Goal: Task Accomplishment & Management: Complete application form

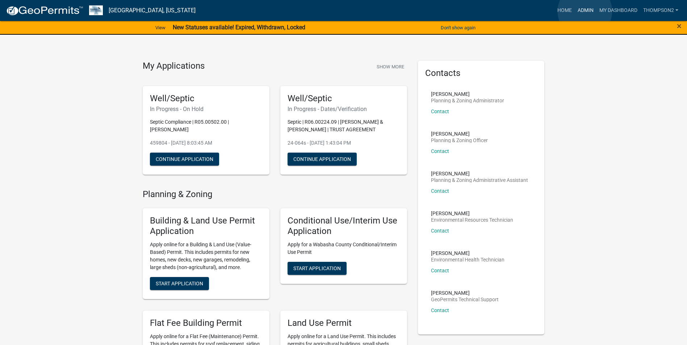
click at [585, 11] on link "Admin" at bounding box center [586, 11] width 22 height 14
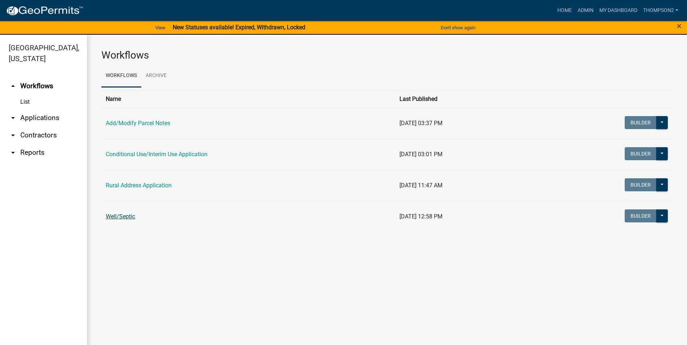
click at [127, 220] on link "Well/Septic" at bounding box center [120, 216] width 29 height 7
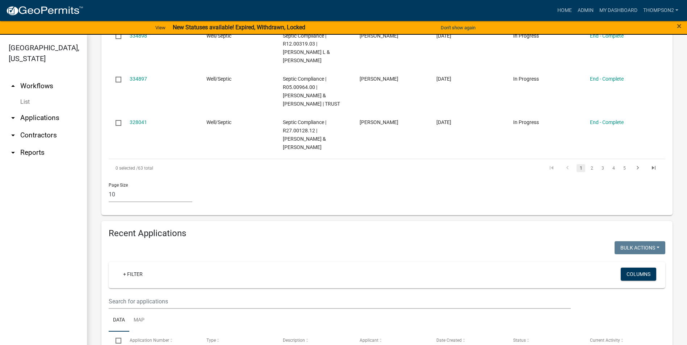
scroll to position [471, 0]
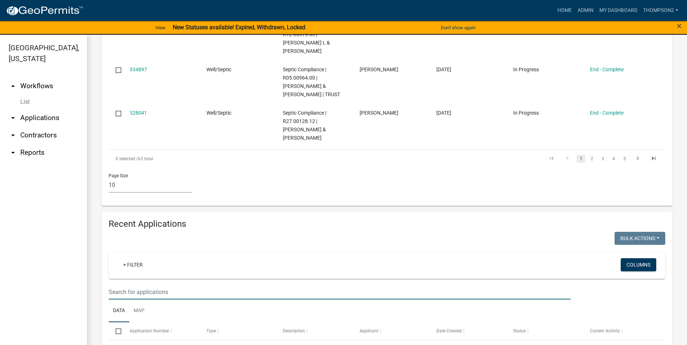
type input "05.00802.00"
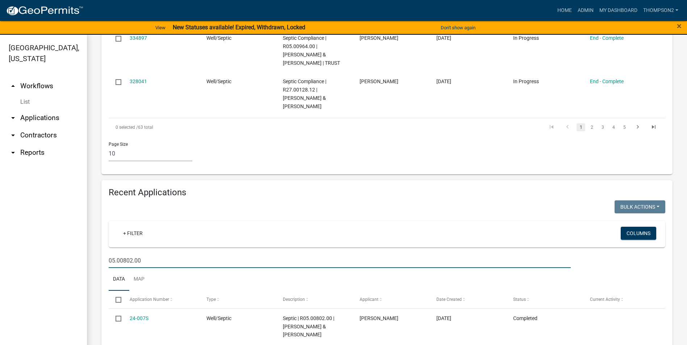
scroll to position [579, 0]
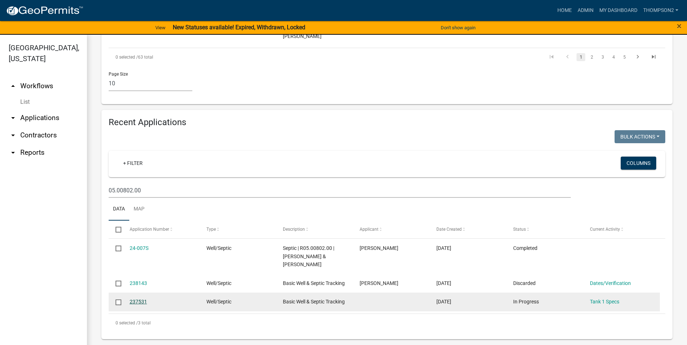
click at [138, 299] on link "237531" at bounding box center [138, 302] width 17 height 6
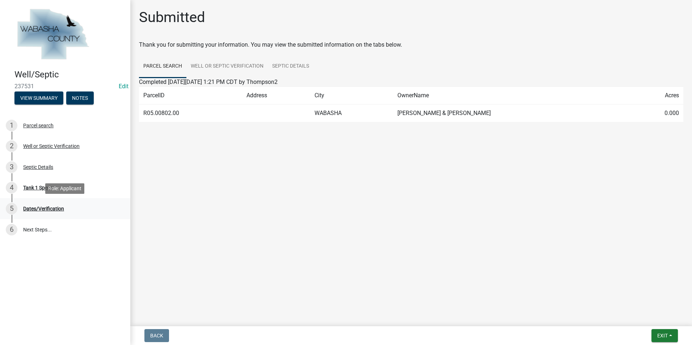
click at [49, 211] on div "Dates/Verification" at bounding box center [43, 208] width 41 height 5
click at [53, 206] on div "Dates/Verification" at bounding box center [43, 208] width 41 height 5
click at [50, 189] on div "Tank 1 Specs" at bounding box center [37, 187] width 29 height 5
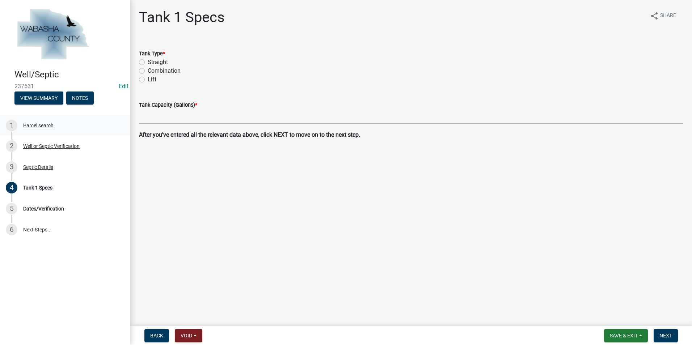
click at [46, 130] on div "1 Parcel search" at bounding box center [62, 126] width 113 height 12
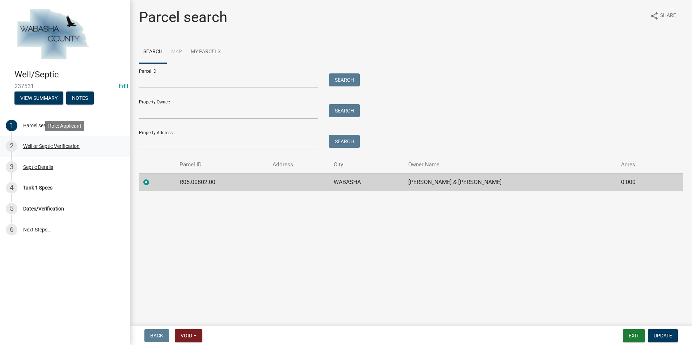
click at [47, 144] on div "Well or Septic Verification" at bounding box center [51, 146] width 56 height 5
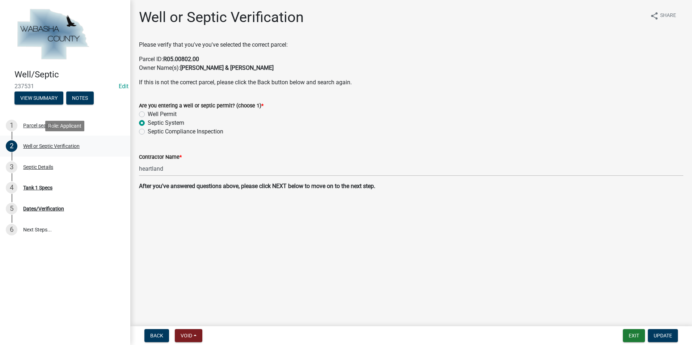
click at [35, 143] on div "2 Well or Septic Verification" at bounding box center [62, 146] width 113 height 12
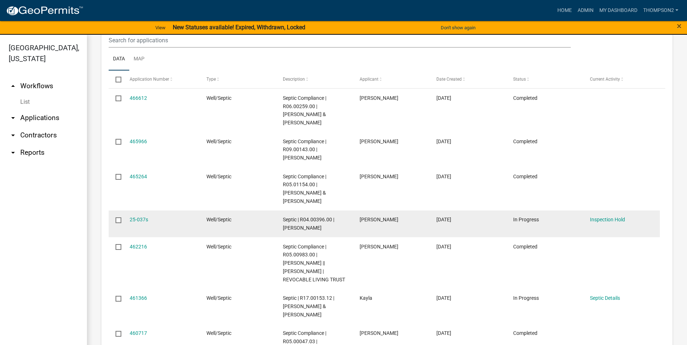
scroll to position [673, 0]
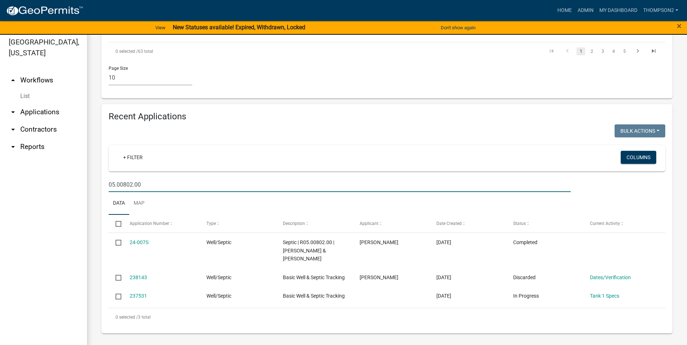
scroll to position [9, 0]
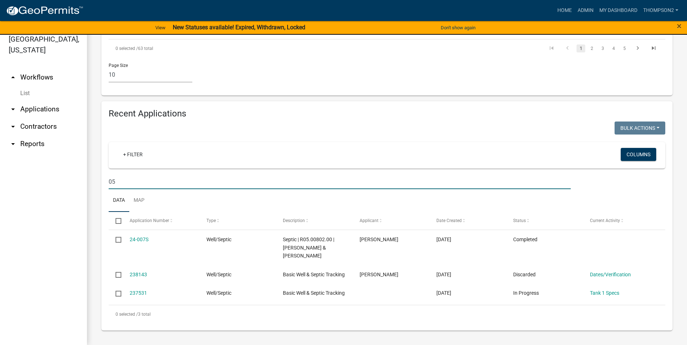
type input "0"
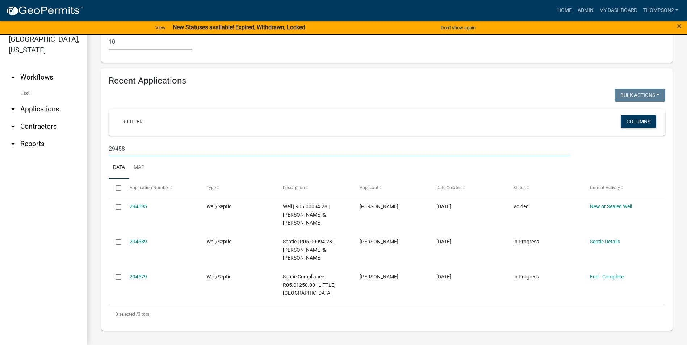
scroll to position [605, 0]
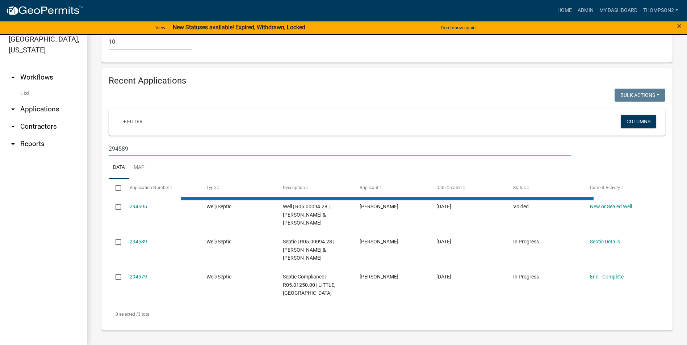
type input "294589"
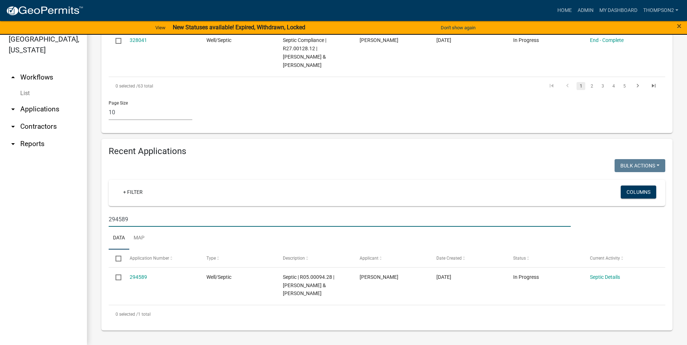
scroll to position [535, 0]
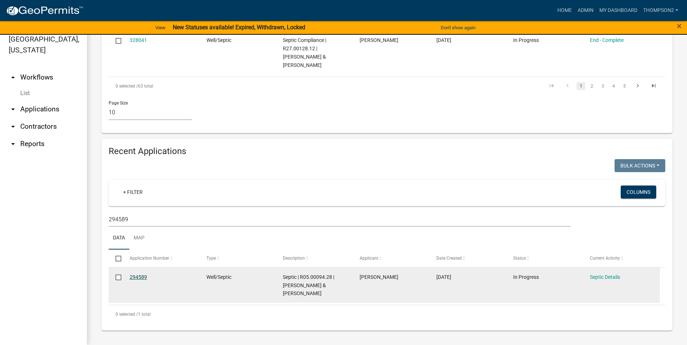
click at [135, 278] on link "294589" at bounding box center [138, 277] width 17 height 6
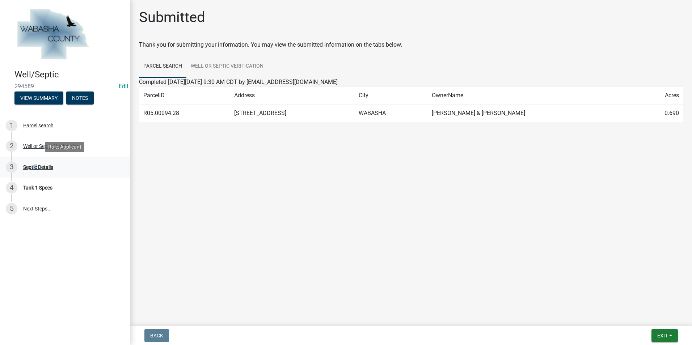
click at [34, 169] on div "Septic Details" at bounding box center [38, 167] width 30 height 5
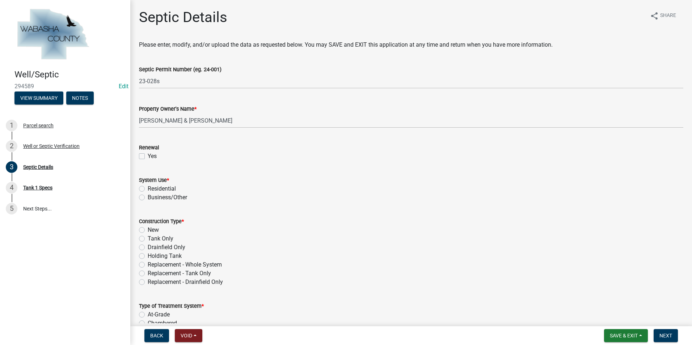
click at [148, 188] on label "Residential" at bounding box center [162, 189] width 28 height 9
click at [148, 188] on input "Residential" at bounding box center [150, 187] width 5 height 5
radio input "true"
click at [148, 265] on label "Replacement - Whole System" at bounding box center [185, 265] width 74 height 9
click at [148, 265] on input "Replacement - Whole System" at bounding box center [150, 263] width 5 height 5
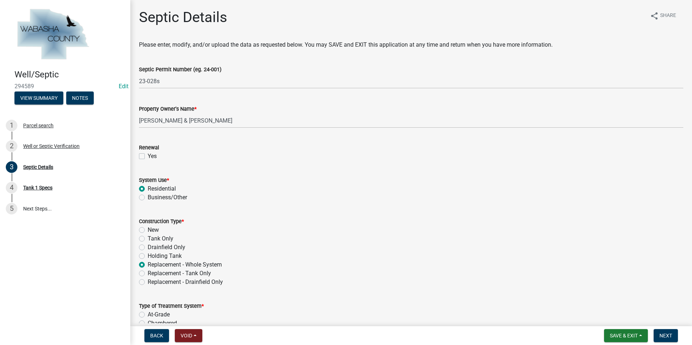
radio input "true"
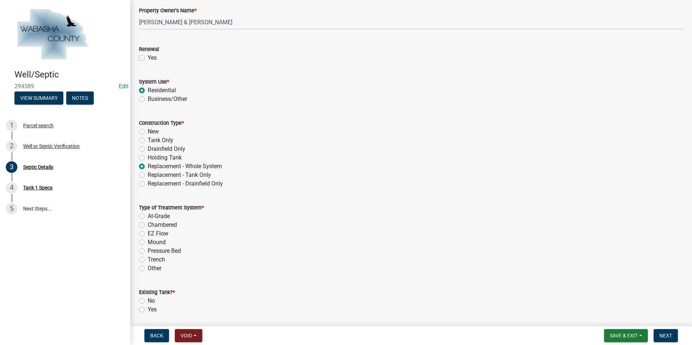
scroll to position [114, 0]
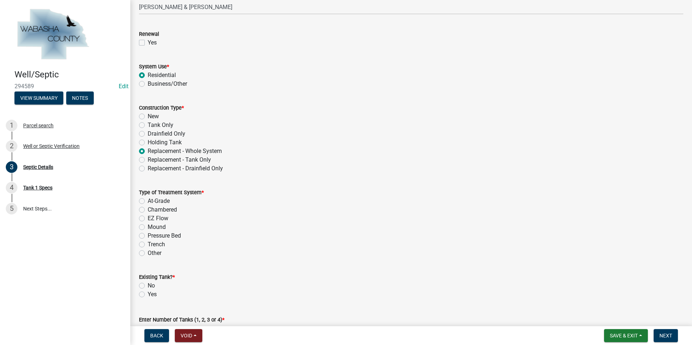
click at [148, 210] on label "Chambered" at bounding box center [162, 210] width 29 height 9
click at [148, 210] on input "Chambered" at bounding box center [150, 208] width 5 height 5
radio input "true"
click at [148, 284] on label "No" at bounding box center [151, 286] width 7 height 9
click at [148, 284] on input "No" at bounding box center [150, 284] width 5 height 5
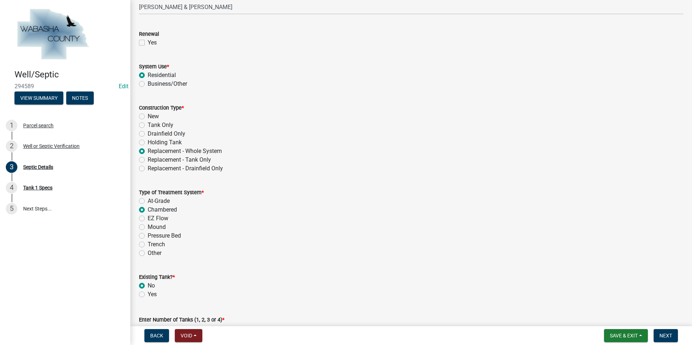
radio input "true"
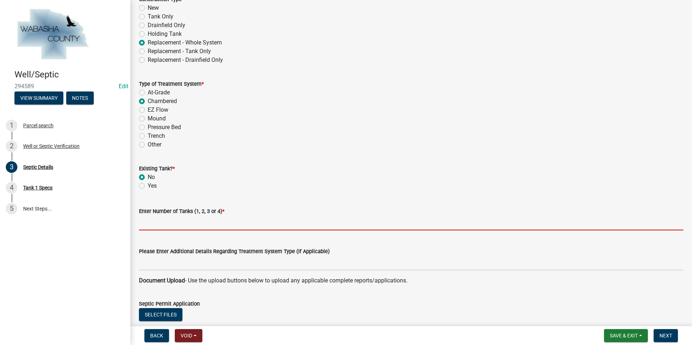
drag, startPoint x: 139, startPoint y: 227, endPoint x: 140, endPoint y: 223, distance: 4.8
click at [139, 227] on input "text" at bounding box center [411, 223] width 544 height 15
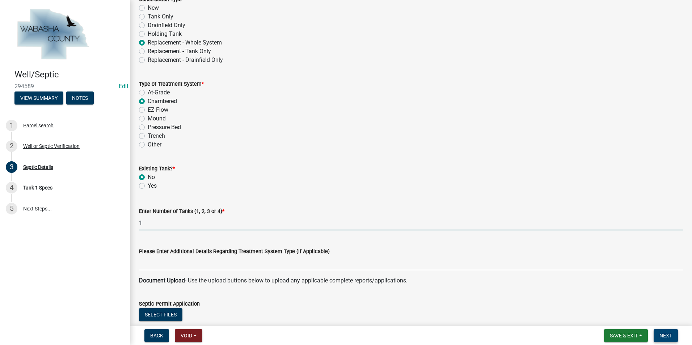
type input "1"
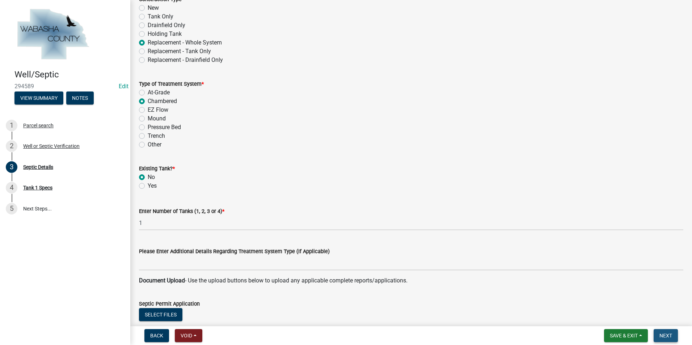
click at [660, 336] on span "Next" at bounding box center [666, 336] width 13 height 6
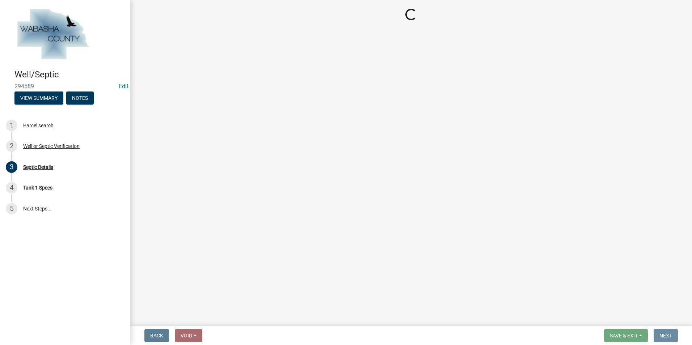
scroll to position [0, 0]
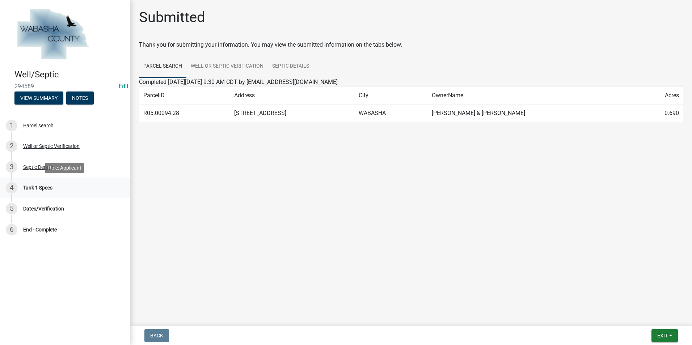
click at [42, 189] on div "Tank 1 Specs" at bounding box center [37, 187] width 29 height 5
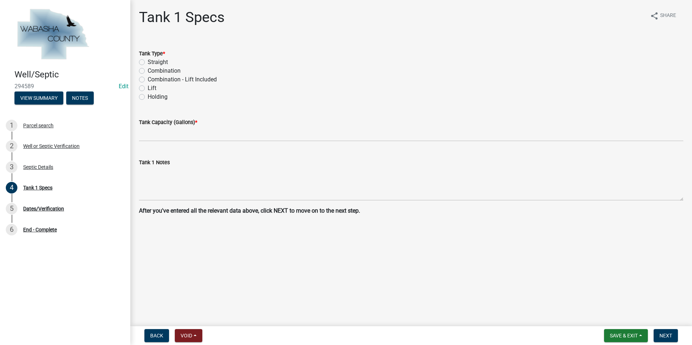
click at [148, 63] on label "Straight" at bounding box center [158, 62] width 20 height 9
click at [148, 63] on input "Straight" at bounding box center [150, 60] width 5 height 5
radio input "true"
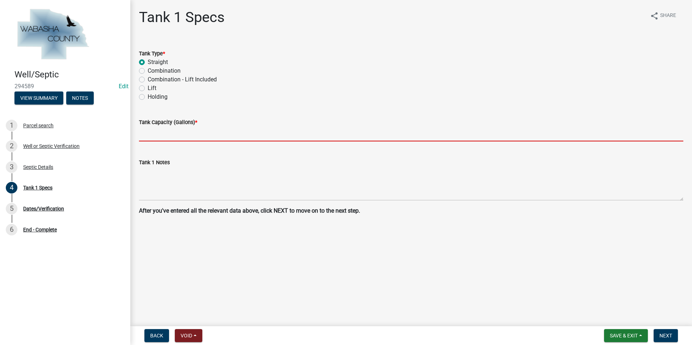
click at [147, 132] on input "text" at bounding box center [411, 134] width 544 height 15
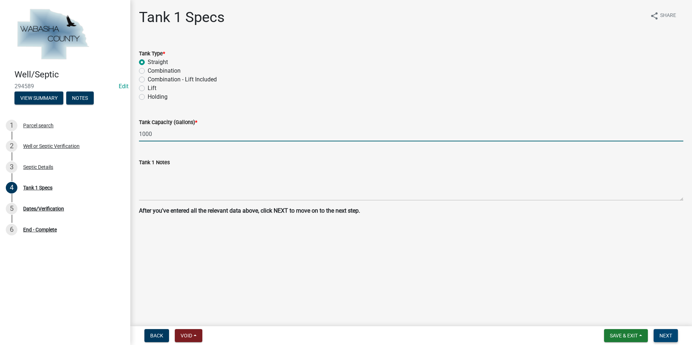
type input "1000"
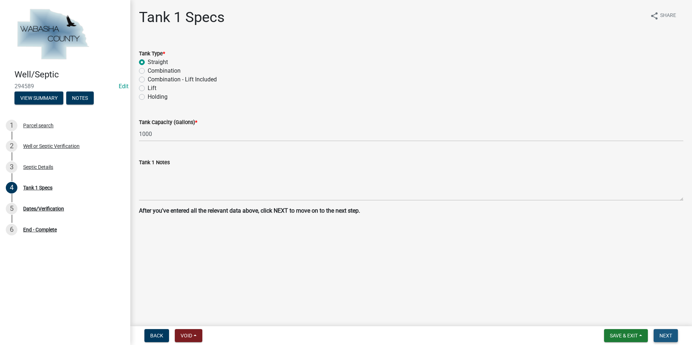
click at [666, 337] on span "Next" at bounding box center [666, 336] width 13 height 6
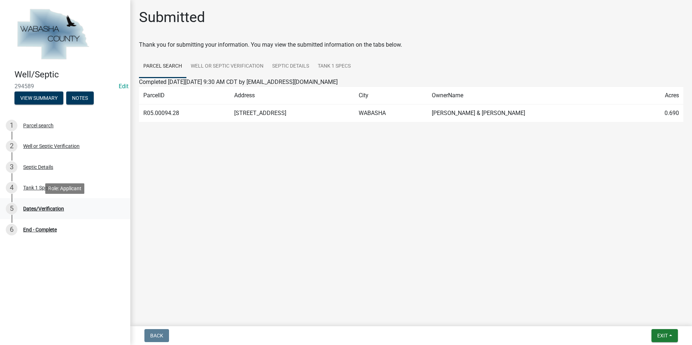
click at [49, 207] on div "Dates/Verification" at bounding box center [43, 208] width 41 height 5
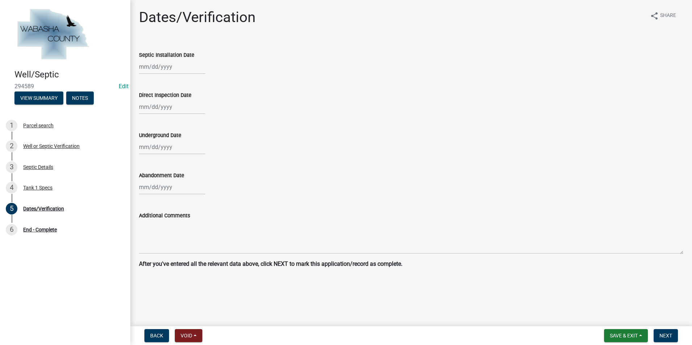
select select "8"
select select "2025"
click at [151, 66] on div "Jan Feb Mar Apr May Jun [DATE] Aug [DATE] 2024 2025 Mo Tu We Th Fr Sa Su 28 29 …" at bounding box center [172, 66] width 66 height 15
click at [149, 85] on button "Previous month" at bounding box center [146, 82] width 9 height 12
select select "7"
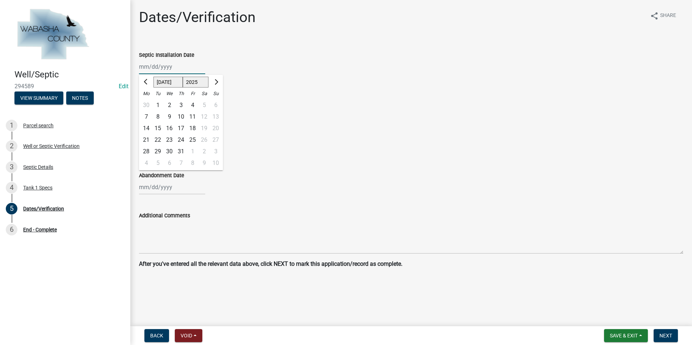
click at [203, 84] on select "2023 2024 2025" at bounding box center [196, 82] width 26 height 11
click at [183, 77] on select "2023 2024 2025" at bounding box center [196, 82] width 26 height 11
click at [203, 81] on select "2023 2024 2025" at bounding box center [196, 82] width 26 height 11
select select "2023"
click at [183, 77] on select "2023 2024 2025" at bounding box center [196, 82] width 26 height 11
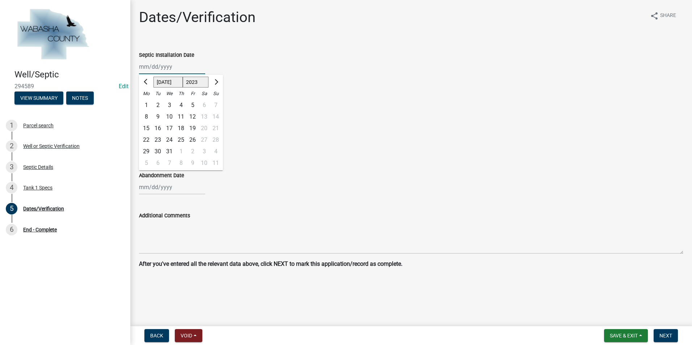
select select "9"
click at [169, 139] on div "20" at bounding box center [170, 140] width 12 height 12
type input "[DATE]"
click at [166, 108] on input "Direct Inspection Date" at bounding box center [172, 107] width 66 height 15
select select "8"
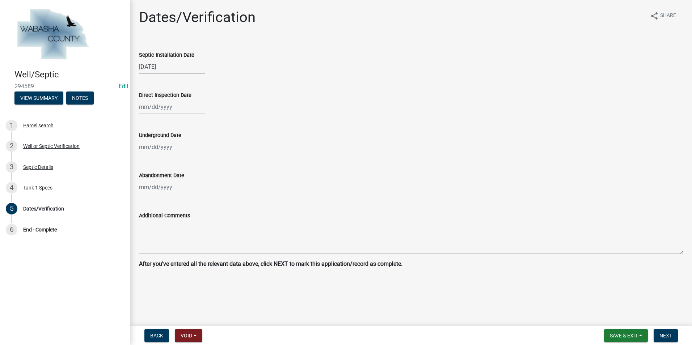
select select "2025"
click at [167, 176] on div "20" at bounding box center [170, 180] width 12 height 12
type input "[DATE]"
click at [155, 151] on div at bounding box center [172, 147] width 66 height 15
select select "8"
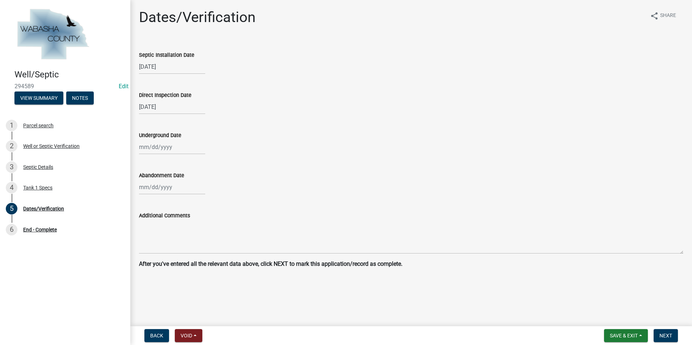
select select "2025"
click at [149, 162] on span "Previous month" at bounding box center [146, 162] width 5 height 5
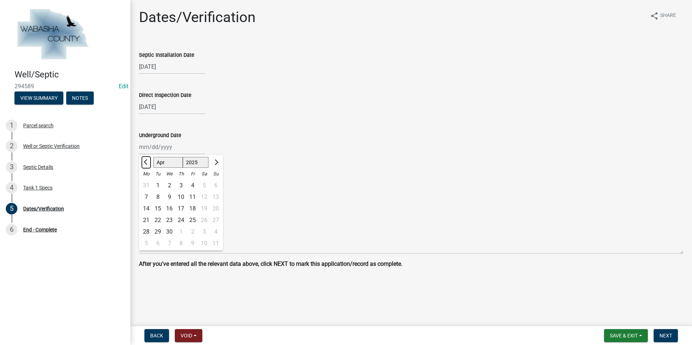
click at [149, 162] on span "Previous month" at bounding box center [146, 162] width 5 height 5
select select "1"
click at [149, 162] on span "Previous month" at bounding box center [146, 162] width 5 height 5
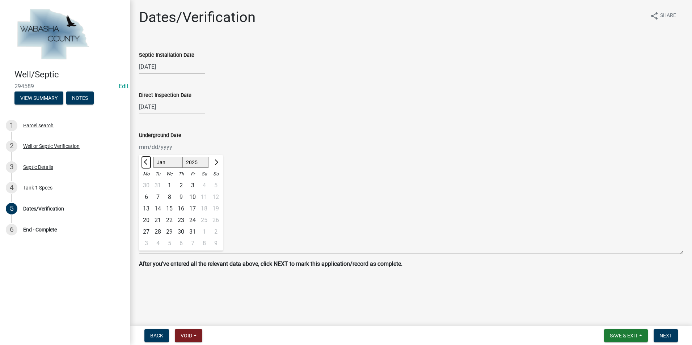
select select "2024"
click at [148, 163] on span "Previous month" at bounding box center [146, 162] width 5 height 5
select select "9"
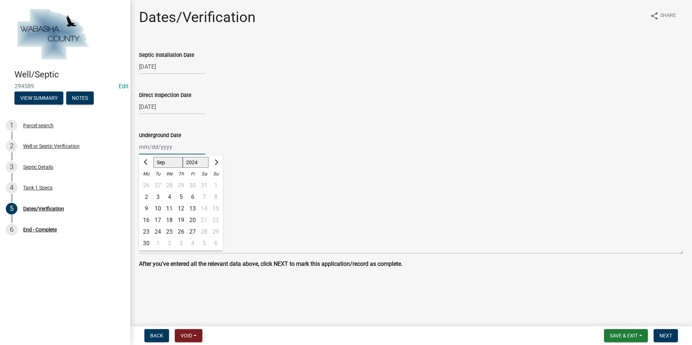
click at [194, 163] on select "2023 2024 2025" at bounding box center [196, 162] width 26 height 11
select select "2023"
click at [183, 157] on select "2023 2024 2025" at bounding box center [196, 162] width 26 height 11
click at [170, 221] on div "20" at bounding box center [170, 221] width 12 height 12
type input "[DATE]"
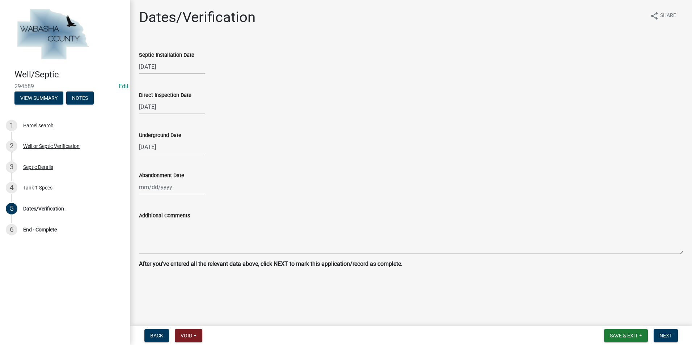
click at [163, 188] on div at bounding box center [172, 187] width 66 height 15
select select "8"
select select "2025"
click at [171, 257] on div "20" at bounding box center [170, 261] width 12 height 12
type input "[DATE]"
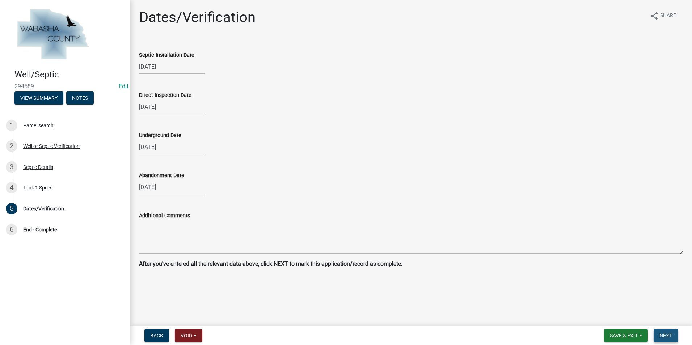
click at [663, 340] on button "Next" at bounding box center [666, 335] width 24 height 13
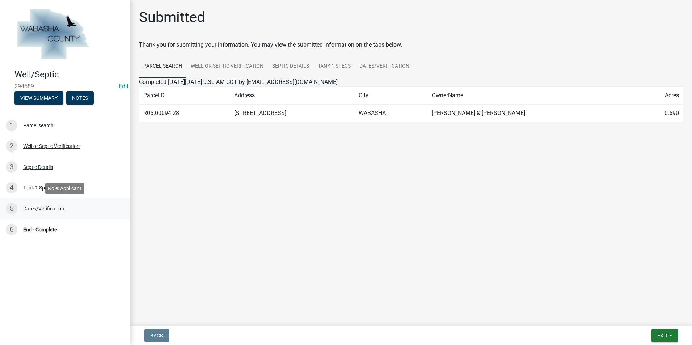
click at [40, 206] on div "Dates/Verification" at bounding box center [43, 208] width 41 height 5
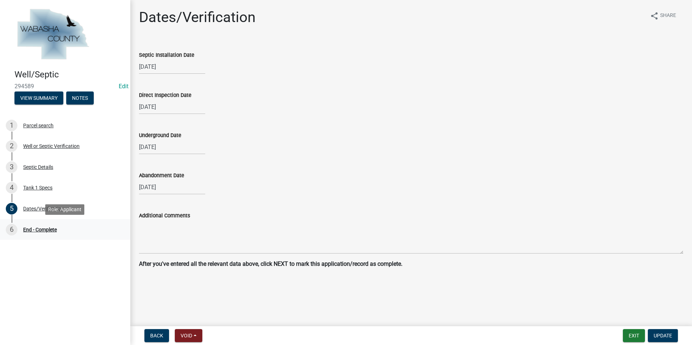
click at [38, 226] on div "6 End - Complete" at bounding box center [62, 230] width 113 height 12
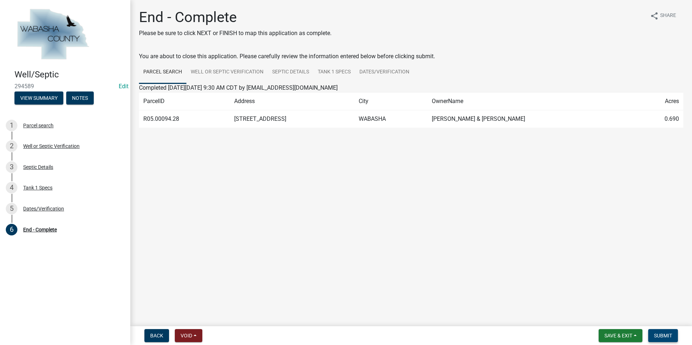
drag, startPoint x: 663, startPoint y: 337, endPoint x: 522, endPoint y: 256, distance: 163.0
click at [585, 262] on wm-app "Well/Septic 294589 Edit View Summary Notes 1 Parcel search 2 Well or Septic Ver…" at bounding box center [346, 172] width 692 height 345
click at [72, 151] on div "2 Well or Septic Verification" at bounding box center [62, 146] width 113 height 12
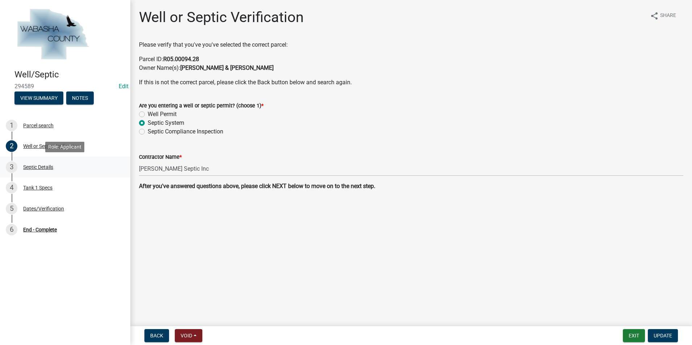
click at [46, 172] on div "3 Septic Details" at bounding box center [62, 167] width 113 height 12
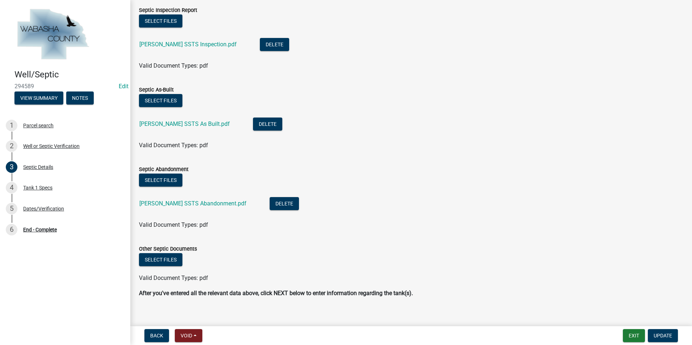
scroll to position [604, 0]
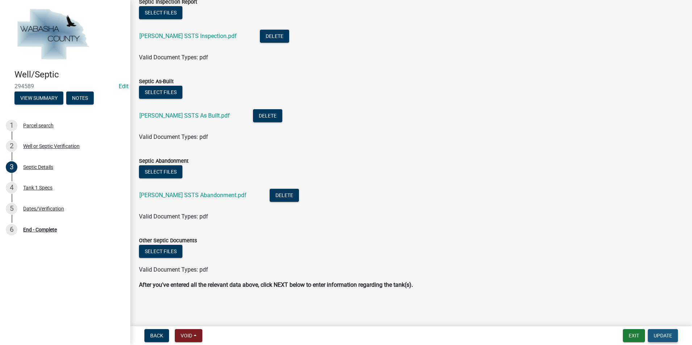
click at [676, 334] on button "Update" at bounding box center [663, 335] width 30 height 13
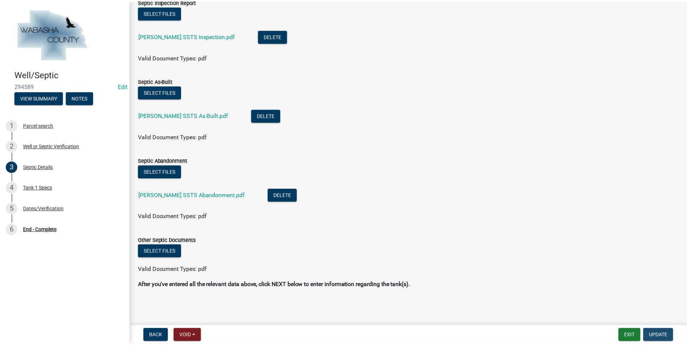
scroll to position [0, 0]
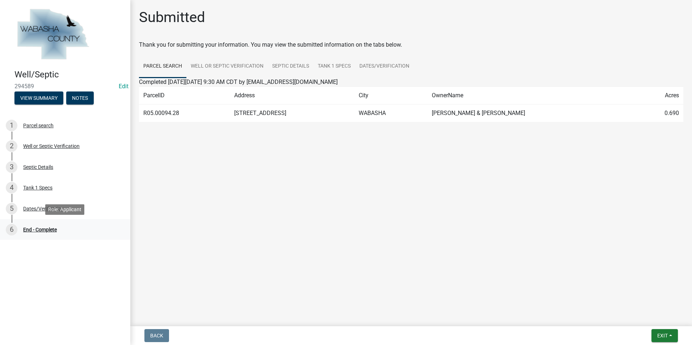
click at [54, 230] on div "End - Complete" at bounding box center [40, 229] width 34 height 5
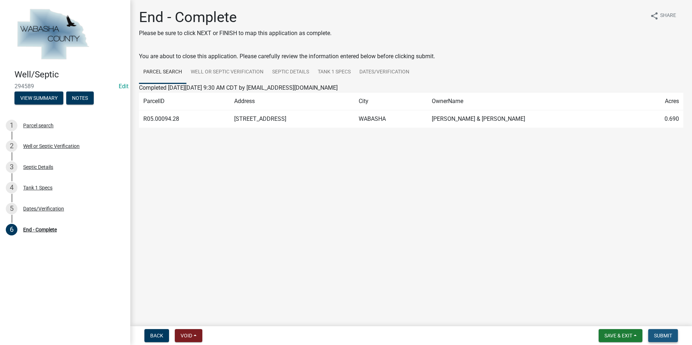
click at [664, 335] on span "Submit" at bounding box center [663, 336] width 18 height 6
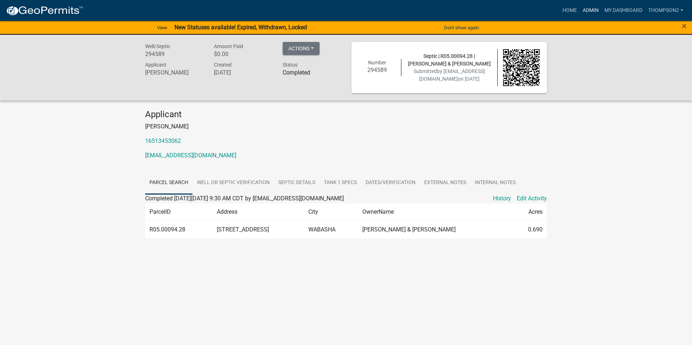
click at [594, 13] on link "Admin" at bounding box center [591, 11] width 22 height 14
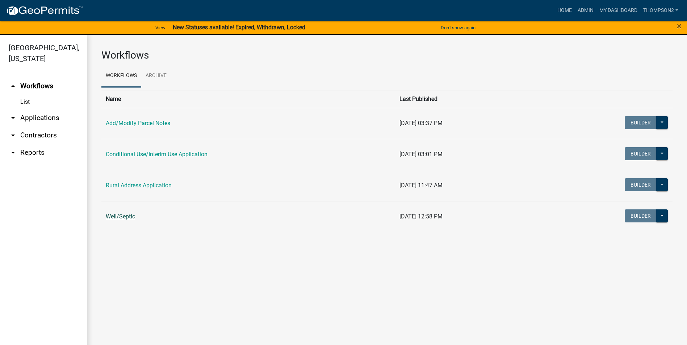
click at [131, 215] on link "Well/Septic" at bounding box center [120, 216] width 29 height 7
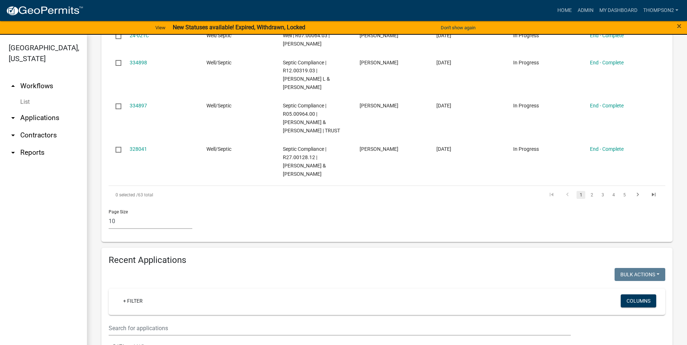
scroll to position [688, 0]
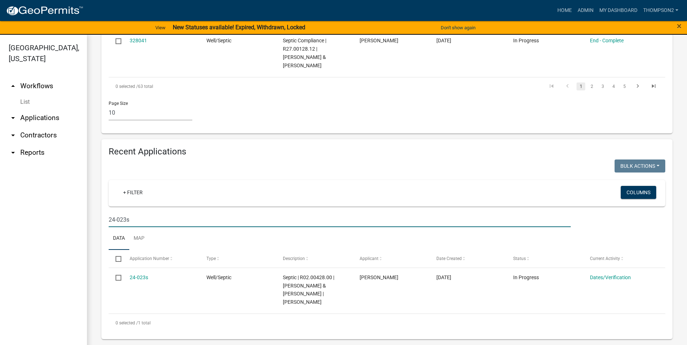
scroll to position [535, 0]
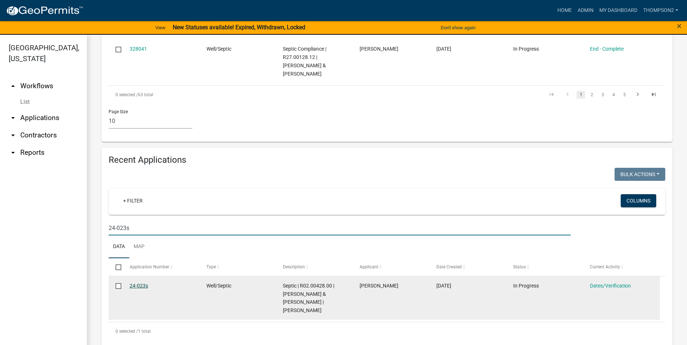
type input "24-023s"
click at [134, 286] on link "24-023s" at bounding box center [139, 286] width 18 height 6
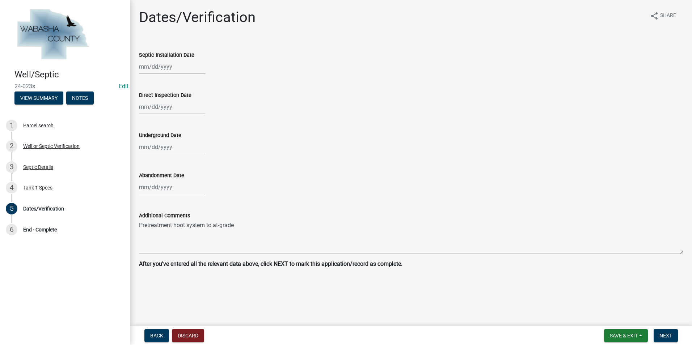
drag, startPoint x: 20, startPoint y: 1, endPoint x: 272, endPoint y: 118, distance: 277.8
click at [272, 118] on wm-data-entity-input "Direct Inspection Date" at bounding box center [411, 101] width 544 height 40
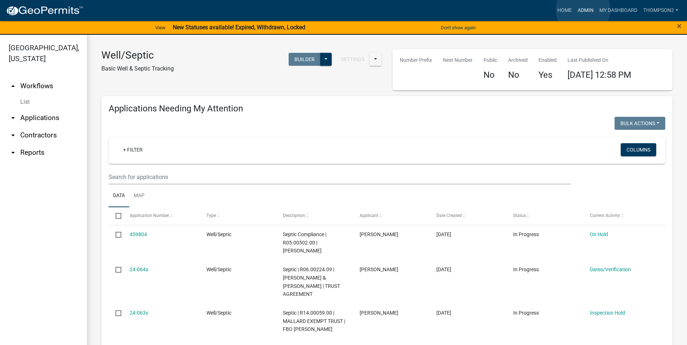
click at [583, 10] on link "Admin" at bounding box center [586, 11] width 22 height 14
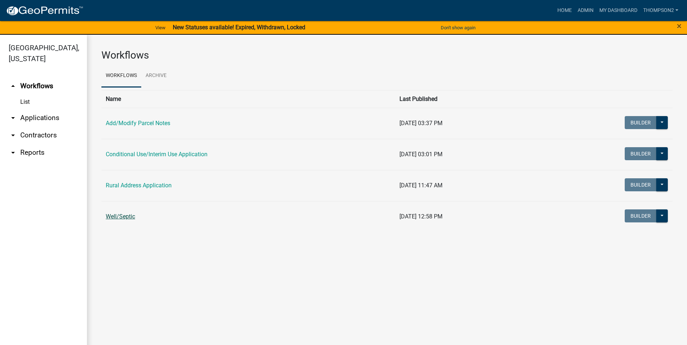
click at [126, 215] on link "Well/Septic" at bounding box center [120, 216] width 29 height 7
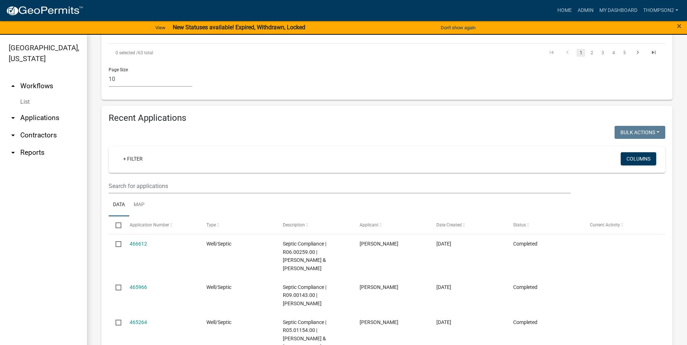
scroll to position [579, 0]
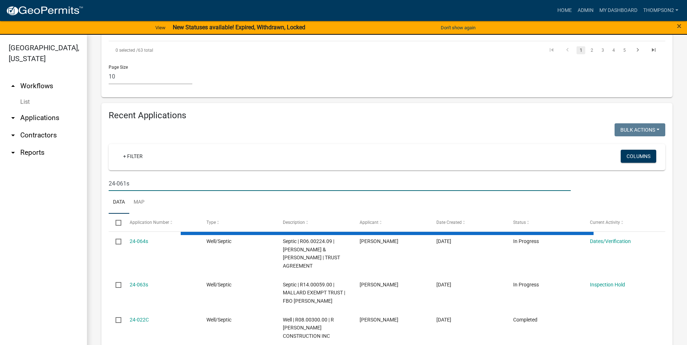
scroll to position [535, 0]
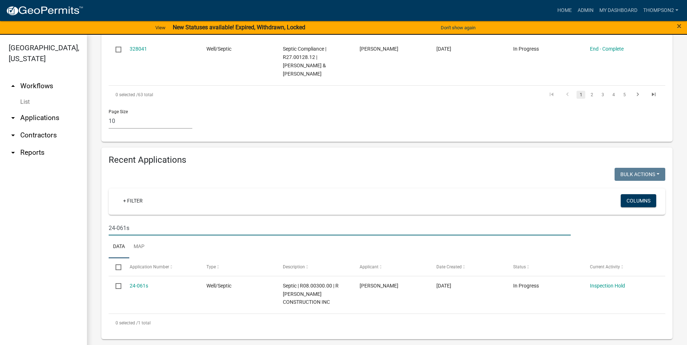
type input "24-061s"
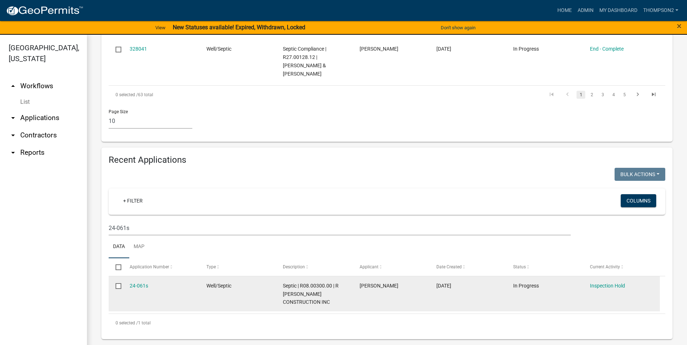
click at [128, 285] on datatable-body-cell "24-061s" at bounding box center [160, 294] width 77 height 35
drag, startPoint x: 128, startPoint y: 285, endPoint x: 140, endPoint y: 287, distance: 12.1
click at [140, 287] on link "24-061s" at bounding box center [139, 286] width 18 height 6
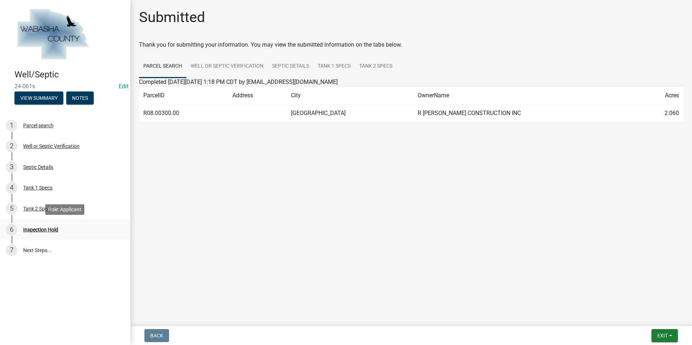
click at [52, 229] on div "Inspection Hold" at bounding box center [40, 229] width 35 height 5
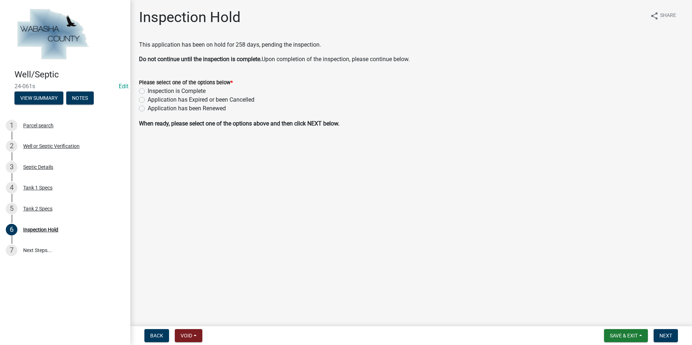
click at [148, 91] on label "Inspection is Complete" at bounding box center [177, 91] width 58 height 9
click at [148, 91] on input "Inspection is Complete" at bounding box center [150, 89] width 5 height 5
radio input "true"
click at [660, 335] on span "Next" at bounding box center [666, 336] width 13 height 6
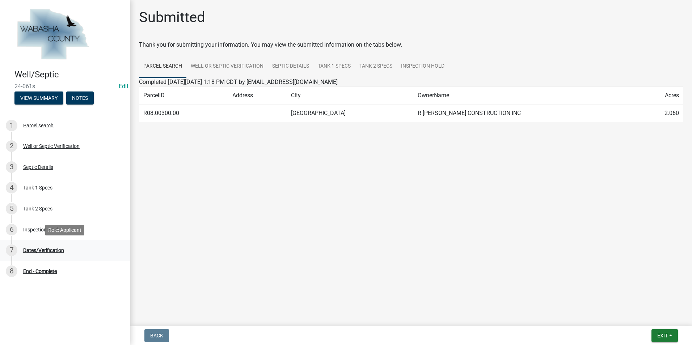
click at [41, 251] on div "Dates/Verification" at bounding box center [43, 250] width 41 height 5
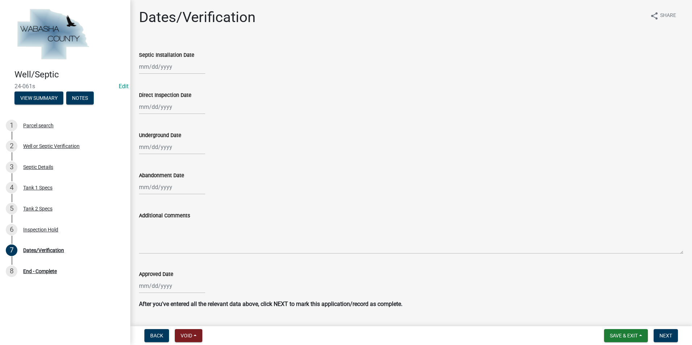
select select "8"
select select "2025"
click at [146, 70] on div "Jan Feb Mar Apr May Jun [DATE] Aug [DATE] 2024 2025 Mo Tu We Th Fr Sa Su 28 29 …" at bounding box center [172, 66] width 66 height 15
click at [145, 83] on span "Previous month" at bounding box center [146, 81] width 5 height 5
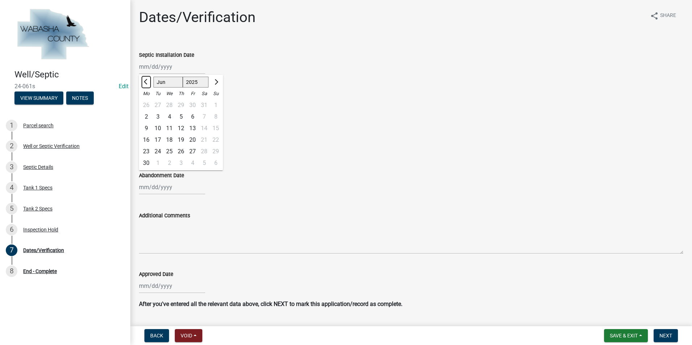
click at [146, 83] on span "Previous month" at bounding box center [146, 81] width 5 height 5
click at [214, 83] on span "Next month" at bounding box center [215, 81] width 5 height 5
select select "6"
click at [160, 130] on div "10" at bounding box center [158, 129] width 12 height 12
type input "[DATE]"
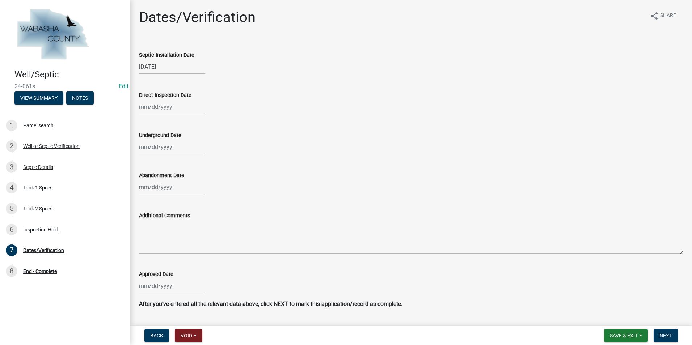
click at [149, 108] on div at bounding box center [172, 107] width 66 height 15
select select "8"
select select "2025"
click at [149, 124] on button "Previous month" at bounding box center [146, 123] width 9 height 12
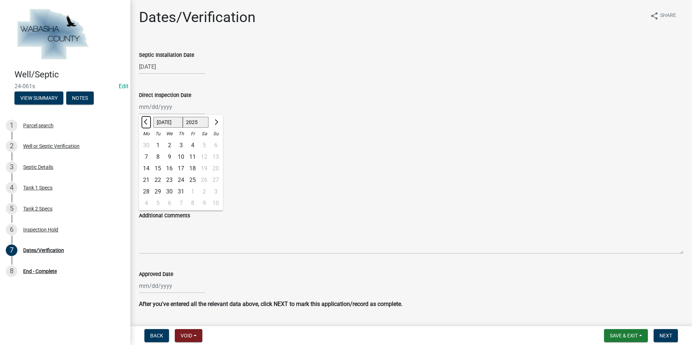
select select "6"
click at [159, 167] on div "10" at bounding box center [158, 169] width 12 height 12
type input "[DATE]"
click at [158, 287] on div at bounding box center [172, 286] width 66 height 15
select select "8"
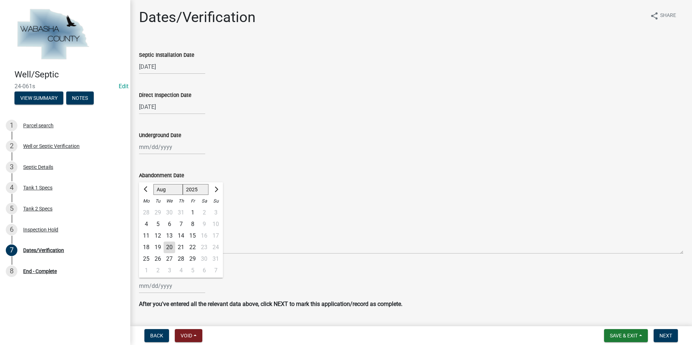
click at [189, 187] on select "2023 2024 2025" at bounding box center [196, 189] width 26 height 11
select select "2024"
click at [183, 184] on select "2023 2024 2025" at bounding box center [196, 189] width 26 height 11
click at [161, 188] on select "Jan Feb Mar Apr May Jun [DATE] Aug Sep Oct Nov Dec" at bounding box center [167, 189] width 29 height 11
select select "12"
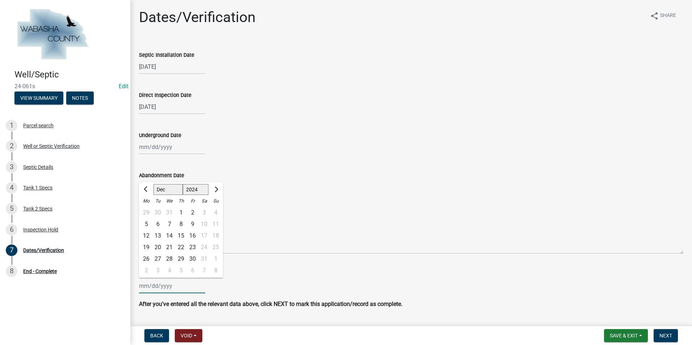
click at [153, 184] on select "Jan Feb Mar Apr May Jun [DATE] Aug Sep Oct Nov Dec" at bounding box center [167, 189] width 29 height 11
click at [180, 224] on div "5" at bounding box center [181, 225] width 12 height 12
type input "[DATE]"
click at [638, 336] on span "Save & Exit" at bounding box center [624, 336] width 28 height 6
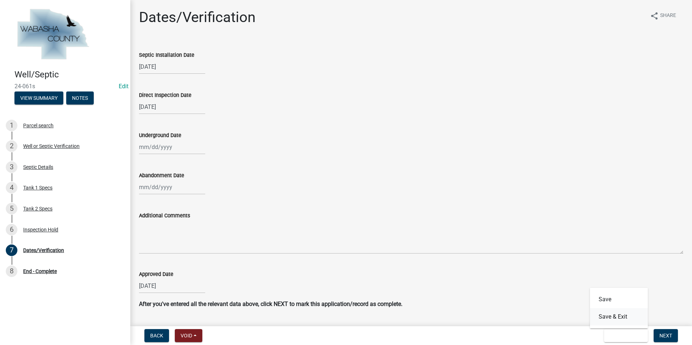
click at [614, 319] on button "Save & Exit" at bounding box center [619, 316] width 58 height 17
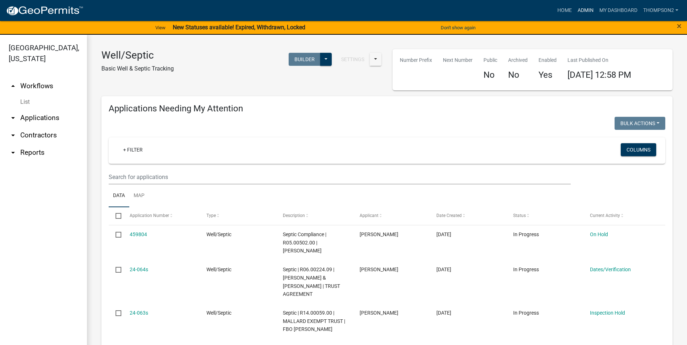
drag, startPoint x: 577, startPoint y: 11, endPoint x: 577, endPoint y: 15, distance: 4.0
click at [577, 11] on link "Admin" at bounding box center [586, 11] width 22 height 14
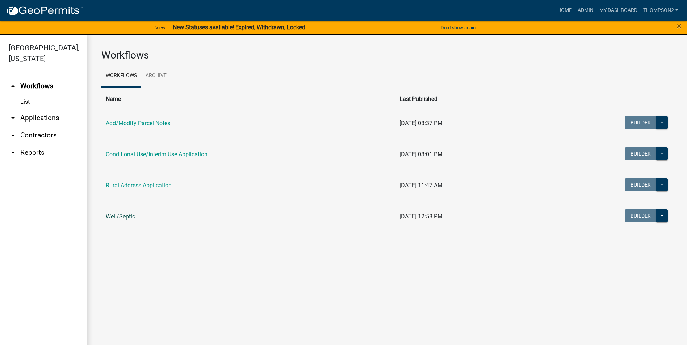
click at [128, 216] on link "Well/Septic" at bounding box center [120, 216] width 29 height 7
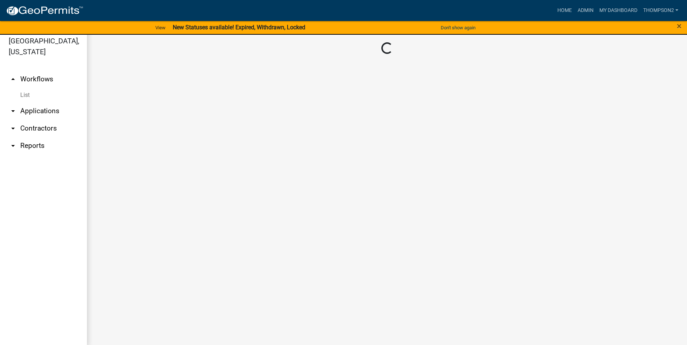
scroll to position [9, 0]
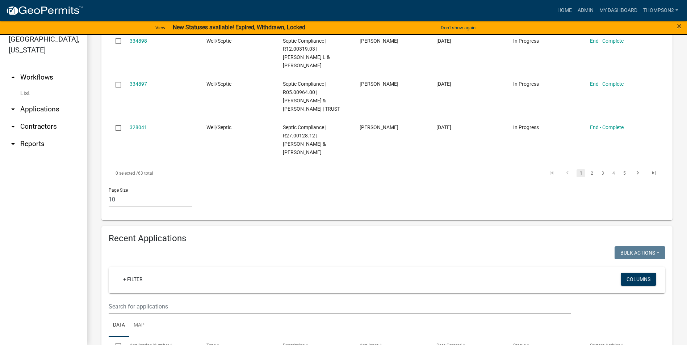
scroll to position [463, 0]
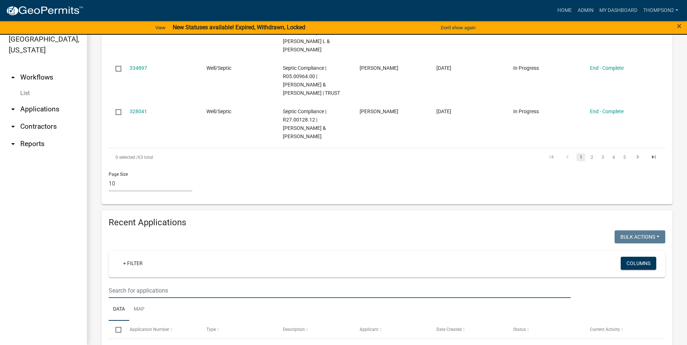
drag, startPoint x: 119, startPoint y: 290, endPoint x: 129, endPoint y: 290, distance: 10.2
click at [119, 290] on input "text" at bounding box center [340, 290] width 462 height 15
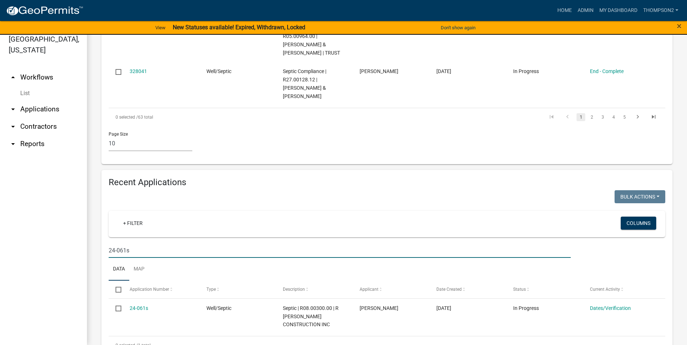
scroll to position [535, 0]
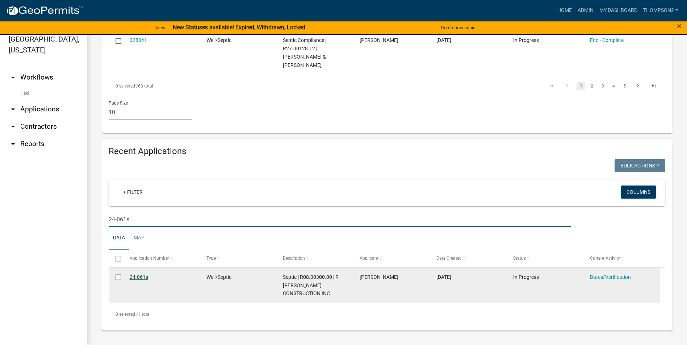
type input "24-061s"
click at [142, 274] on link "24-061s" at bounding box center [139, 277] width 18 height 6
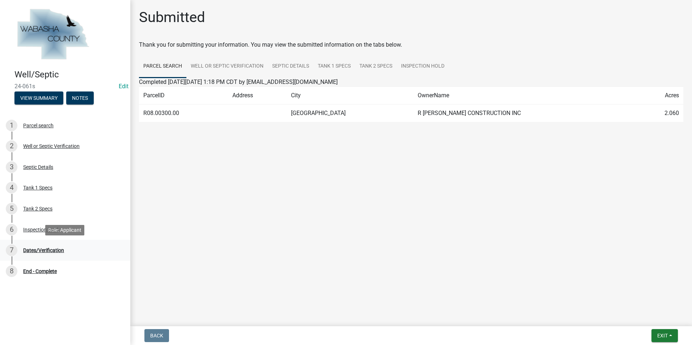
click at [51, 248] on div "Dates/Verification" at bounding box center [43, 250] width 41 height 5
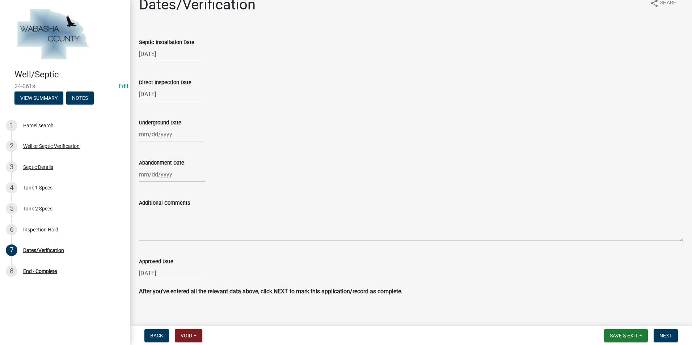
scroll to position [19, 0]
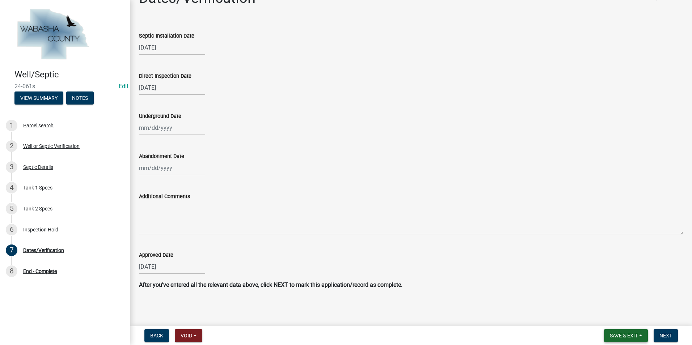
click at [639, 335] on button "Save & Exit" at bounding box center [626, 335] width 44 height 13
click at [629, 323] on button "Save & Exit" at bounding box center [619, 316] width 58 height 17
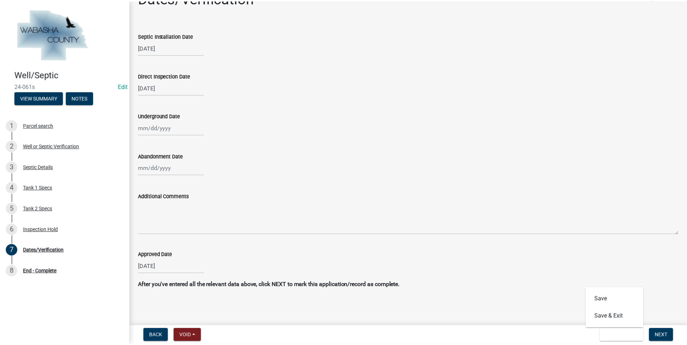
scroll to position [0, 0]
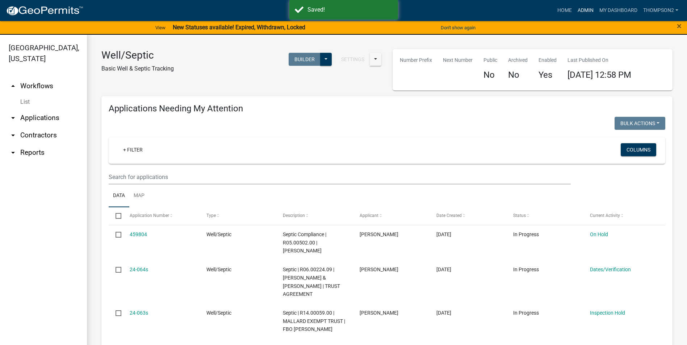
click at [589, 13] on link "Admin" at bounding box center [586, 11] width 22 height 14
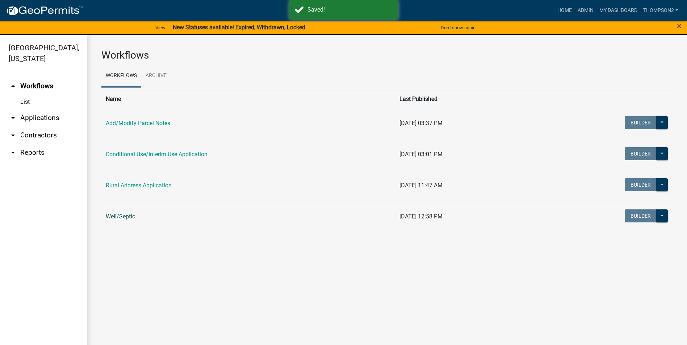
click at [128, 218] on link "Well/Septic" at bounding box center [120, 216] width 29 height 7
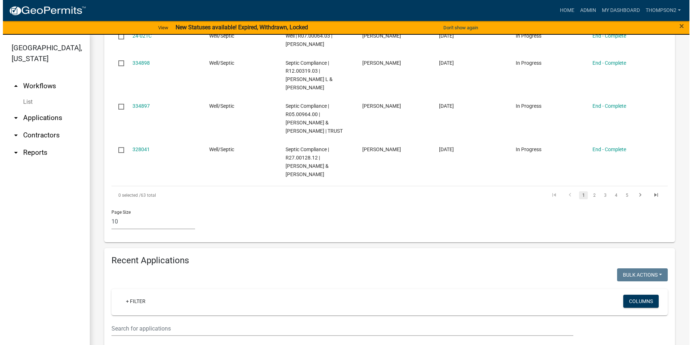
scroll to position [506, 0]
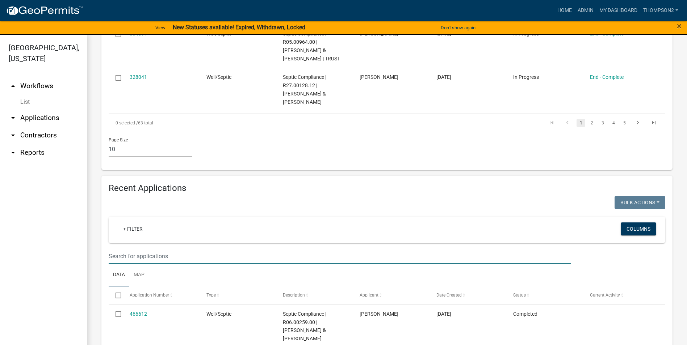
type input "347819"
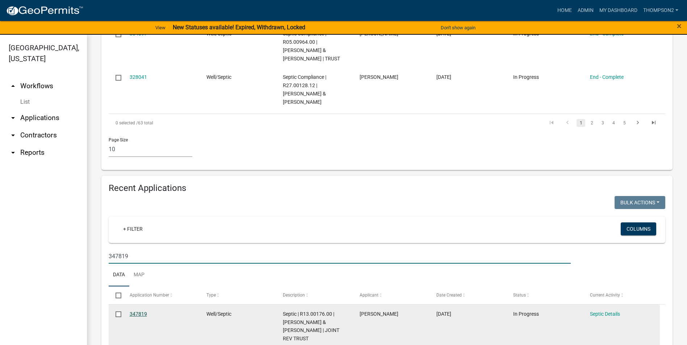
click at [141, 312] on link "347819" at bounding box center [138, 314] width 17 height 6
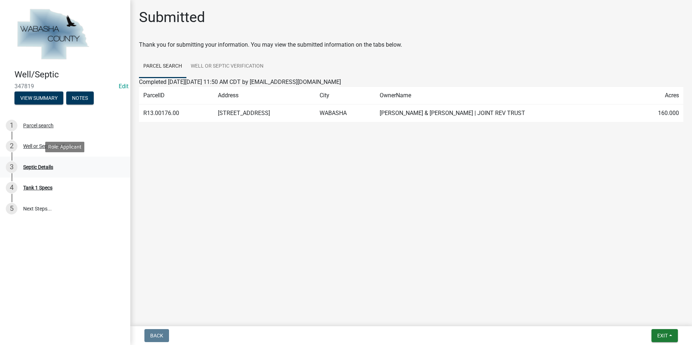
click at [47, 166] on div "Septic Details" at bounding box center [38, 167] width 30 height 5
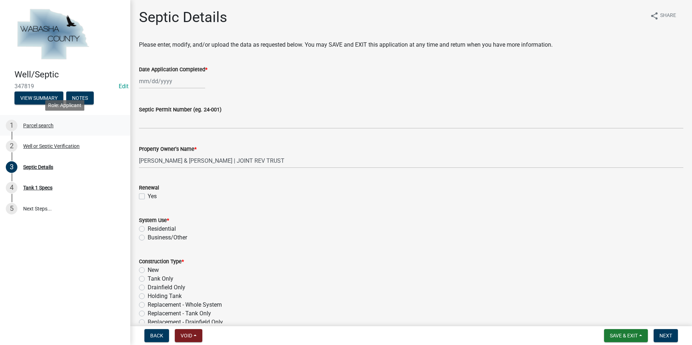
click at [48, 126] on div "Parcel search" at bounding box center [38, 125] width 30 height 5
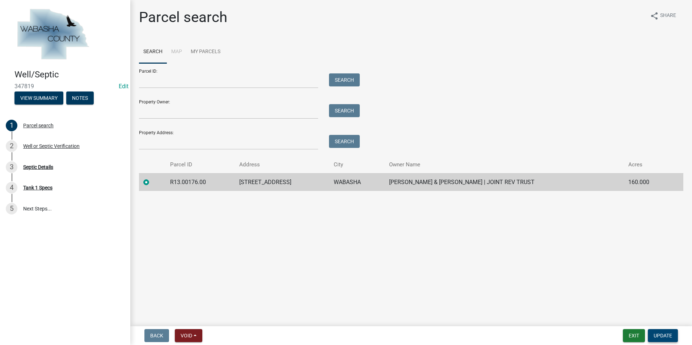
click at [662, 334] on span "Update" at bounding box center [663, 336] width 18 height 6
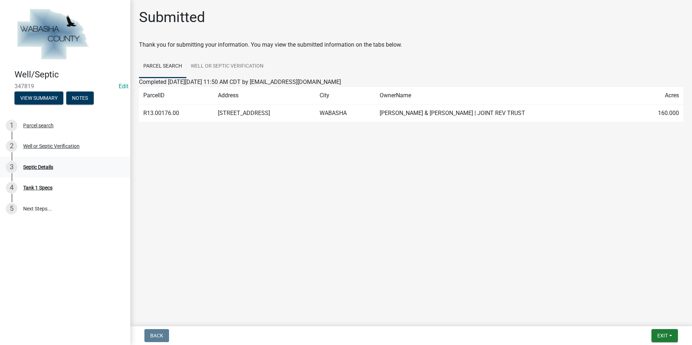
click at [51, 165] on div "Septic Details" at bounding box center [38, 167] width 30 height 5
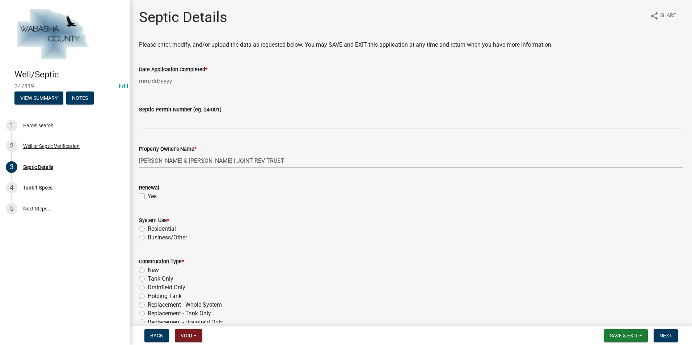
select select "8"
click at [153, 84] on div "Jan Feb Mar Apr May Jun [DATE] Aug Sep Oct Nov [DATE] 2025 2026 Mo Tu We Th Fr …" at bounding box center [172, 81] width 66 height 15
click at [150, 80] on input "Date Application Completed *" at bounding box center [172, 81] width 66 height 15
click at [171, 86] on input "Date Application Completed *" at bounding box center [172, 81] width 66 height 15
click at [201, 100] on select "2024 2025 2026" at bounding box center [196, 96] width 26 height 11
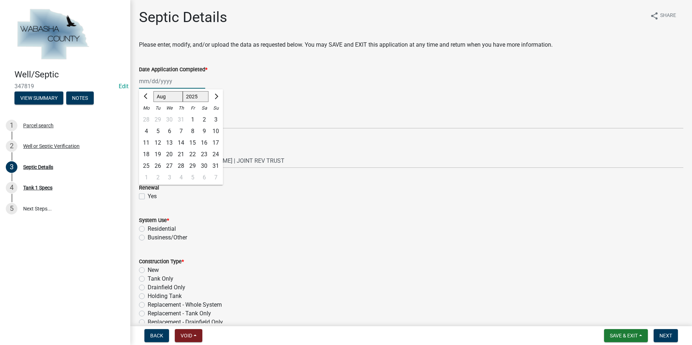
select select "2024"
click at [183, 91] on select "2024 2025 2026" at bounding box center [196, 96] width 26 height 11
click at [148, 97] on div at bounding box center [146, 97] width 14 height 12
click at [160, 99] on select "Aug Sep Oct Nov Dec" at bounding box center [166, 96] width 26 height 11
select select "12"
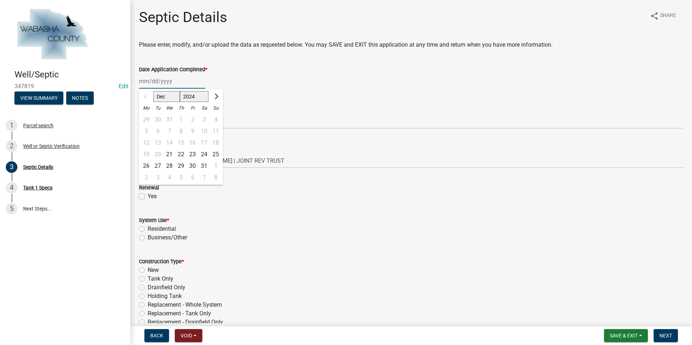
click at [153, 91] on select "Aug Sep Oct Nov Dec" at bounding box center [166, 96] width 26 height 11
click at [181, 142] on div "12" at bounding box center [181, 143] width 12 height 12
type input "[DATE]"
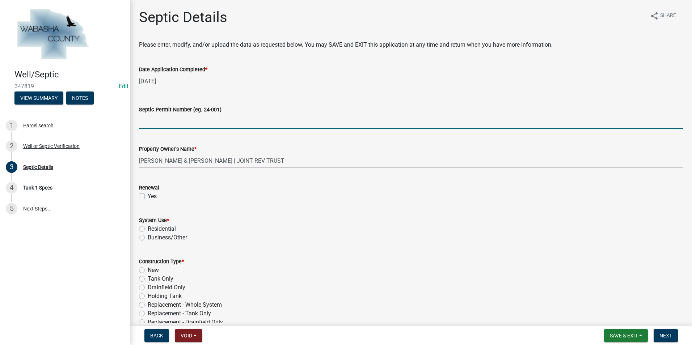
click at [167, 125] on input "Septic Permit Number (eg. 24-001)" at bounding box center [411, 121] width 544 height 15
type input "24-062s"
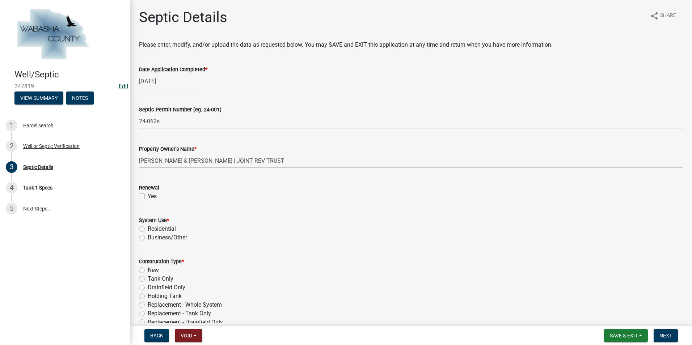
click at [126, 84] on link "Edit" at bounding box center [124, 86] width 10 height 7
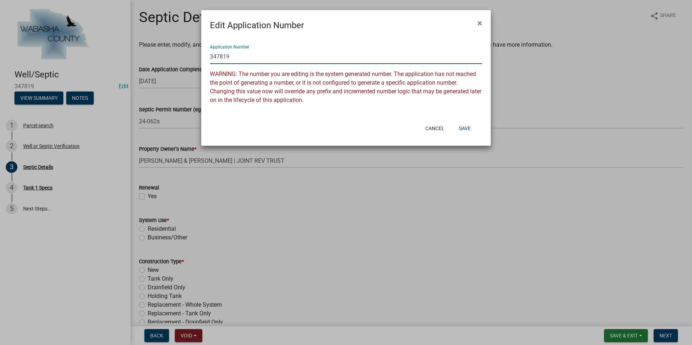
drag, startPoint x: 235, startPoint y: 59, endPoint x: 193, endPoint y: 61, distance: 41.3
click at [193, 61] on ngb-modal-window "Edit Application Number × Application Number 347819 WARNING: The number you are…" at bounding box center [346, 172] width 692 height 345
type input "24-062s"
click at [461, 129] on button "Save" at bounding box center [465, 128] width 24 height 13
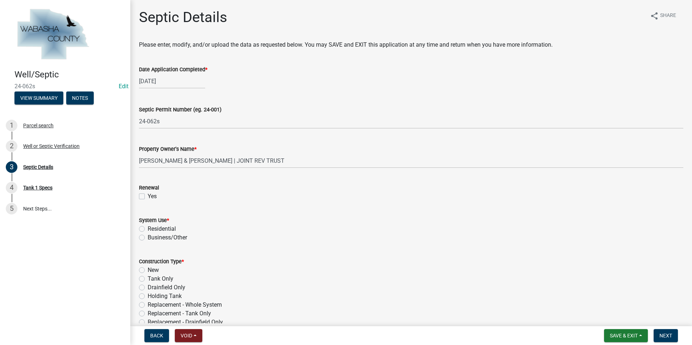
click at [148, 229] on label "Residential" at bounding box center [162, 229] width 28 height 9
click at [148, 229] on input "Residential" at bounding box center [150, 227] width 5 height 5
radio input "true"
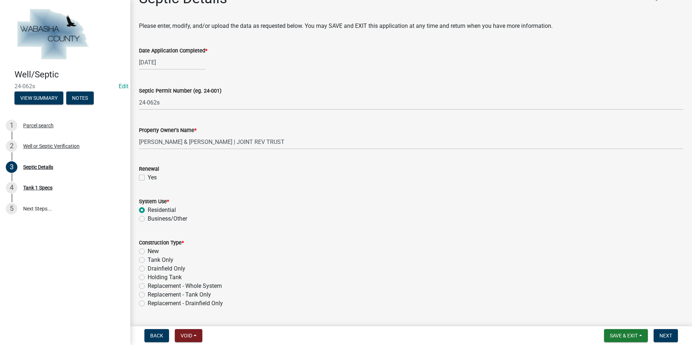
scroll to position [36, 0]
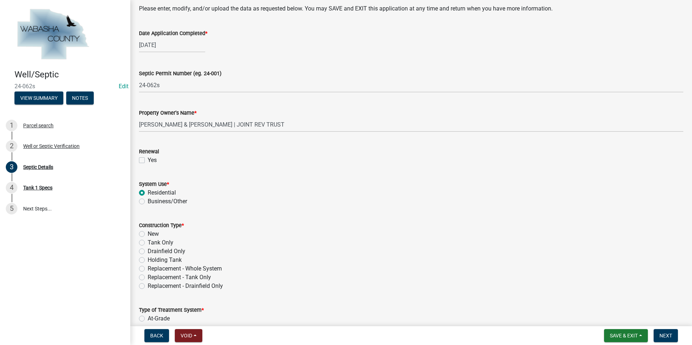
click at [148, 271] on label "Replacement - Whole System" at bounding box center [185, 269] width 74 height 9
click at [148, 269] on input "Replacement - Whole System" at bounding box center [150, 267] width 5 height 5
radio input "true"
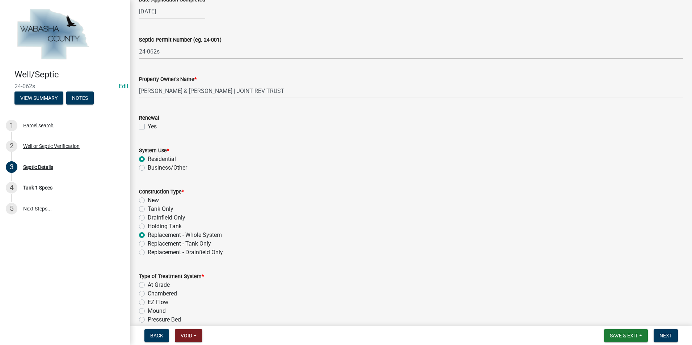
scroll to position [145, 0]
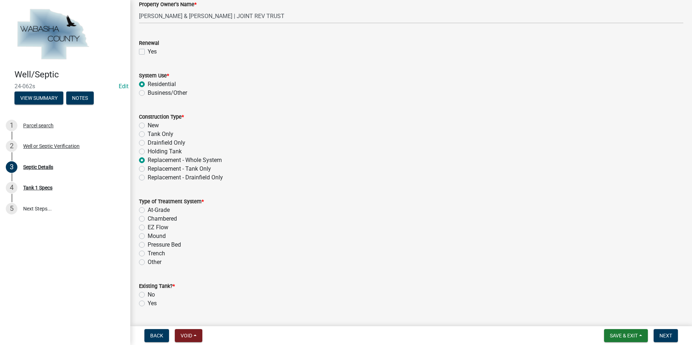
click at [148, 220] on label "Chambered" at bounding box center [162, 219] width 29 height 9
click at [148, 219] on input "Chambered" at bounding box center [150, 217] width 5 height 5
radio input "true"
click at [148, 297] on label "No" at bounding box center [151, 295] width 7 height 9
click at [148, 295] on input "No" at bounding box center [150, 293] width 5 height 5
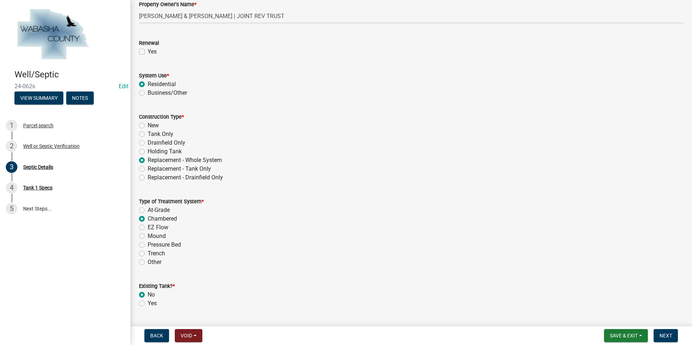
radio input "true"
click at [658, 336] on button "Next" at bounding box center [666, 335] width 24 height 13
click at [661, 333] on span "Next" at bounding box center [666, 336] width 13 height 6
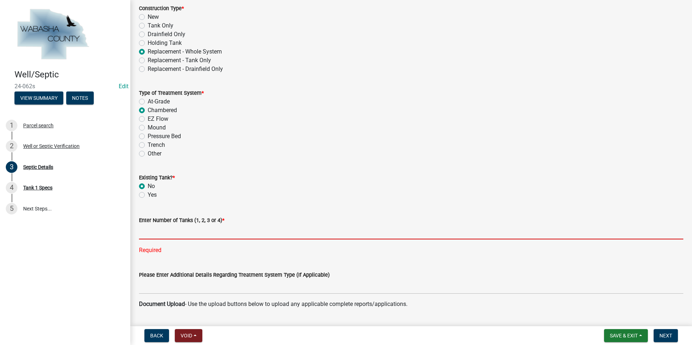
click at [165, 234] on input "text" at bounding box center [411, 232] width 544 height 15
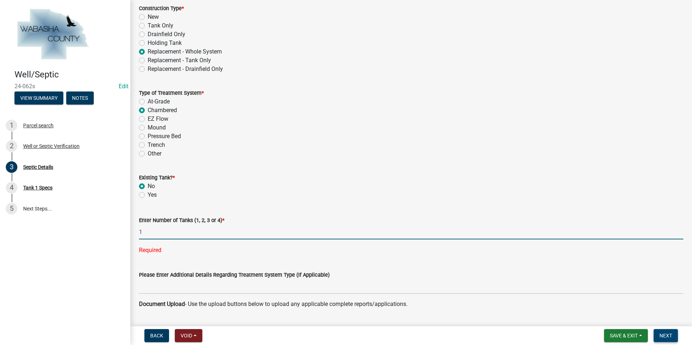
type input "1"
click at [669, 335] on span "Next" at bounding box center [666, 336] width 13 height 6
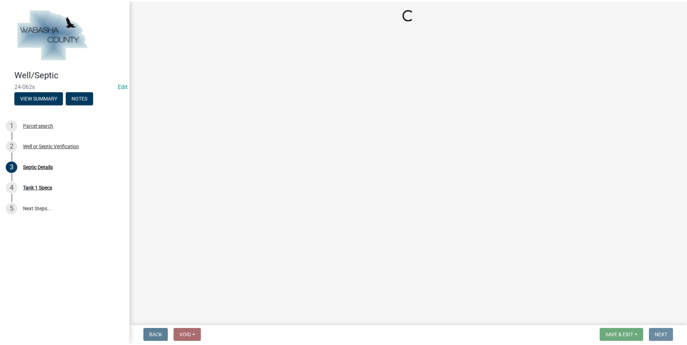
scroll to position [0, 0]
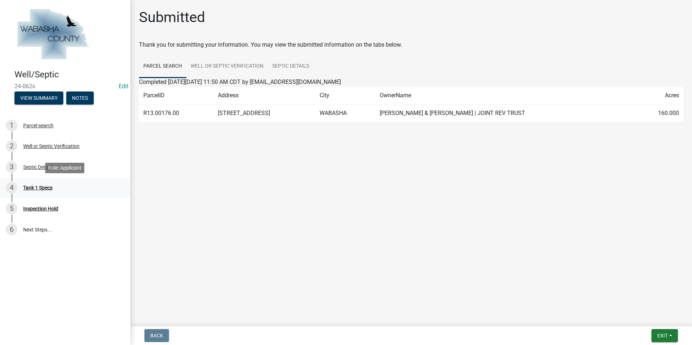
click at [42, 185] on div "Tank 1 Specs" at bounding box center [37, 187] width 29 height 5
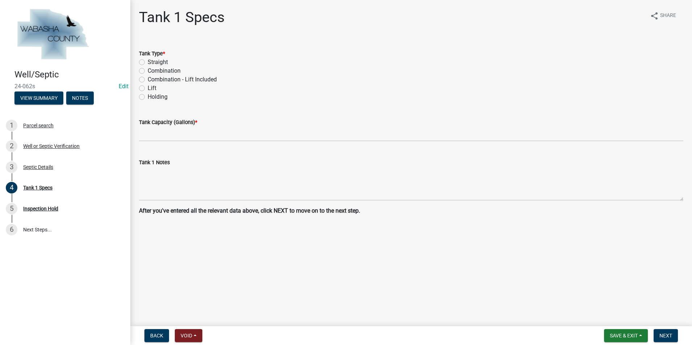
click at [148, 70] on label "Combination" at bounding box center [164, 71] width 33 height 9
click at [148, 70] on input "Combination" at bounding box center [150, 69] width 5 height 5
radio input "true"
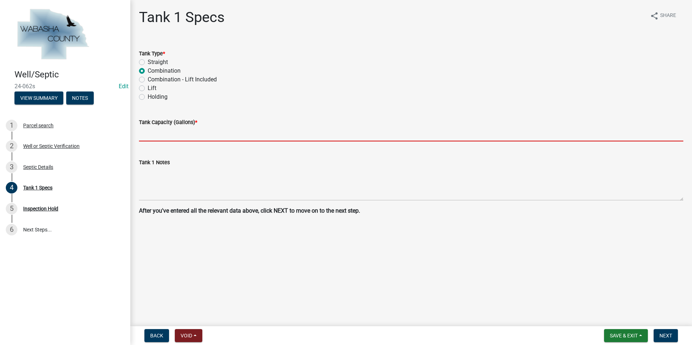
click at [150, 136] on input "text" at bounding box center [411, 134] width 544 height 15
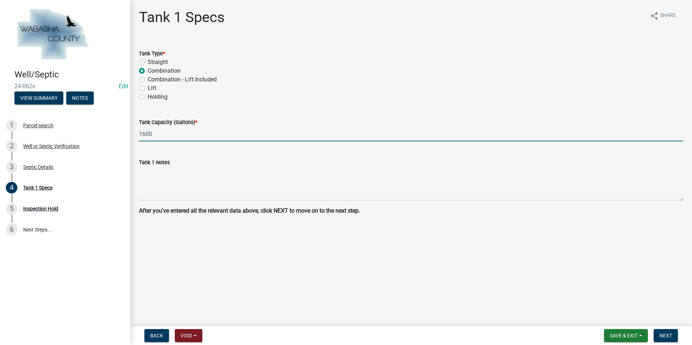
type input "1600"
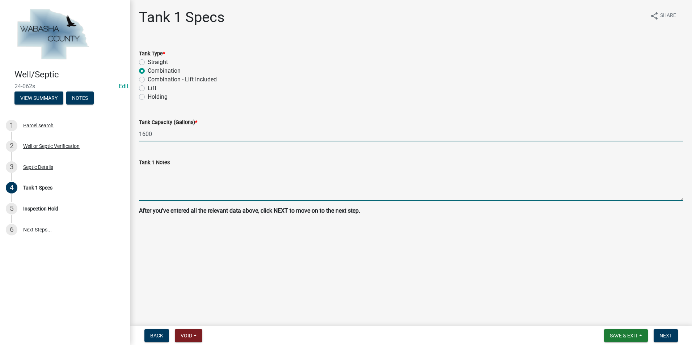
click at [150, 189] on textarea "Tank 1 Notes" at bounding box center [411, 184] width 544 height 34
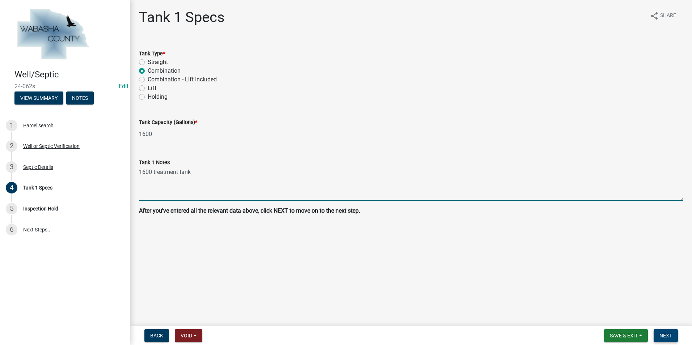
type textarea "1600 treatment tank"
click at [671, 336] on span "Next" at bounding box center [666, 336] width 13 height 6
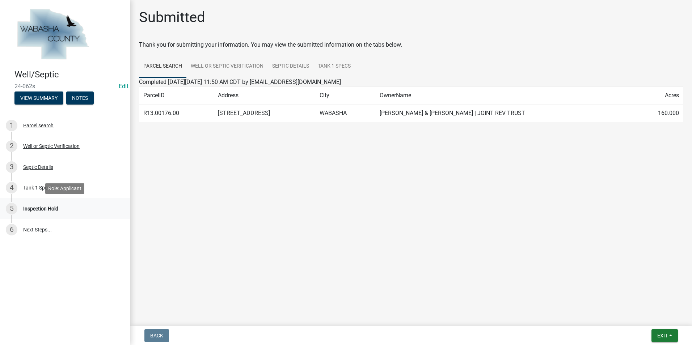
click at [31, 210] on div "Inspection Hold" at bounding box center [40, 208] width 35 height 5
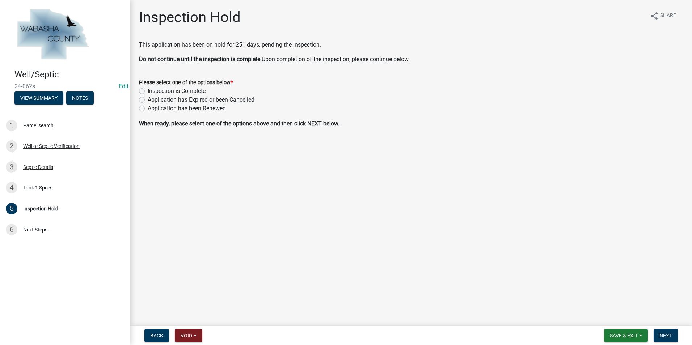
click at [148, 91] on label "Inspection is Complete" at bounding box center [177, 91] width 58 height 9
click at [148, 91] on input "Inspection is Complete" at bounding box center [150, 89] width 5 height 5
radio input "true"
click at [670, 332] on button "Next" at bounding box center [666, 335] width 24 height 13
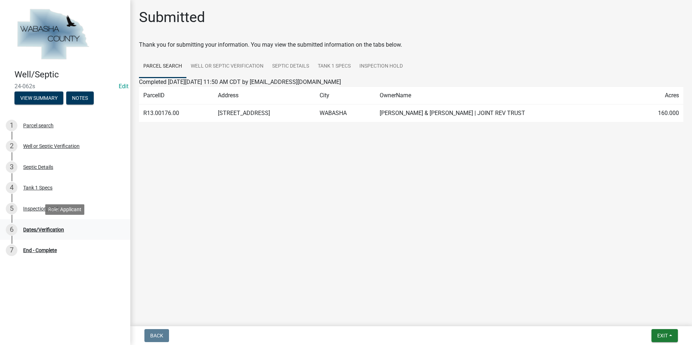
click at [43, 231] on div "Dates/Verification" at bounding box center [43, 229] width 41 height 5
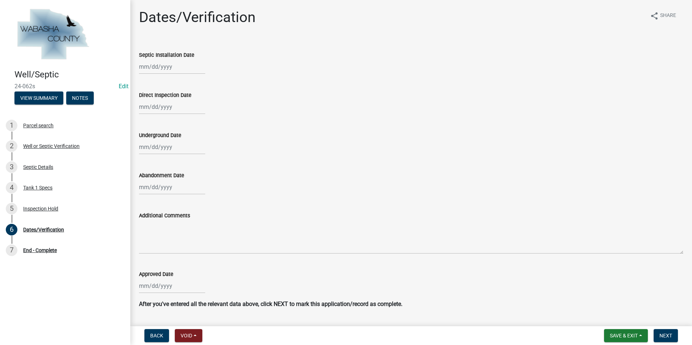
click at [171, 70] on div at bounding box center [172, 66] width 66 height 15
select select "8"
select select "2025"
click at [163, 85] on select "Jan Feb Mar Apr May Jun [DATE] Aug Sep" at bounding box center [167, 82] width 29 height 11
select select "5"
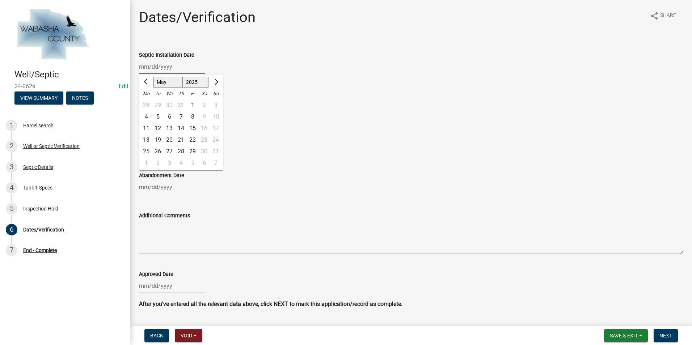
click at [153, 77] on select "Jan Feb Mar Apr May Jun [DATE] Aug Sep" at bounding box center [167, 82] width 29 height 11
click at [191, 150] on div "30" at bounding box center [193, 152] width 12 height 12
type input "[DATE]"
click at [150, 111] on div at bounding box center [172, 107] width 66 height 15
select select "8"
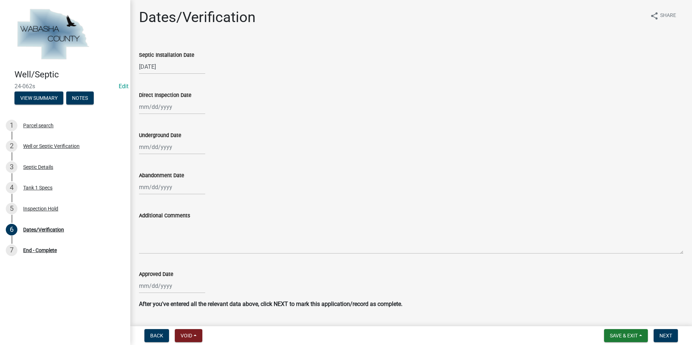
select select "2025"
click at [143, 120] on button "Previous month" at bounding box center [146, 123] width 9 height 12
select select "5"
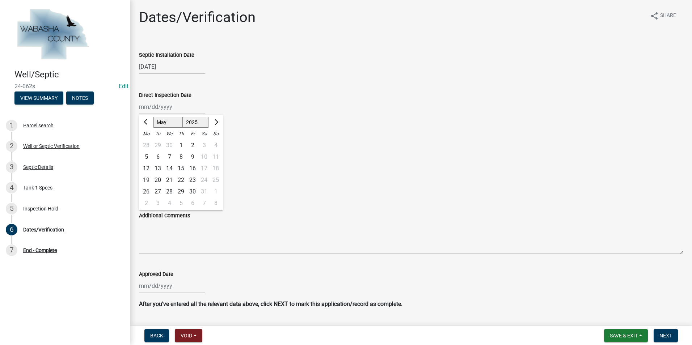
click at [193, 194] on div "30" at bounding box center [193, 192] width 12 height 12
type input "[DATE]"
click at [156, 281] on div at bounding box center [172, 286] width 66 height 15
select select "8"
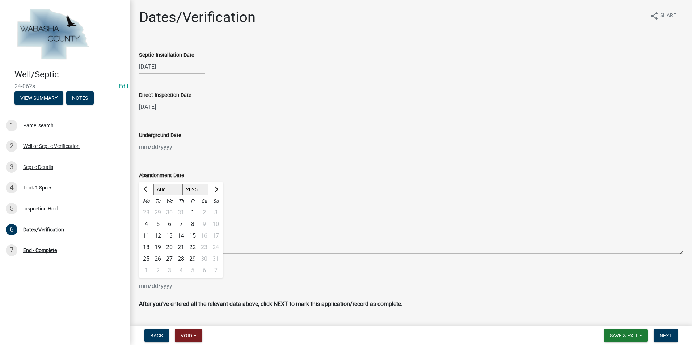
click at [203, 192] on select "2023 2024 2025" at bounding box center [196, 189] width 26 height 11
select select "2024"
click at [183, 184] on select "2023 2024 2025" at bounding box center [196, 189] width 26 height 11
click at [147, 190] on span "Previous month" at bounding box center [146, 189] width 5 height 5
click at [218, 190] on span "Next month" at bounding box center [215, 189] width 5 height 5
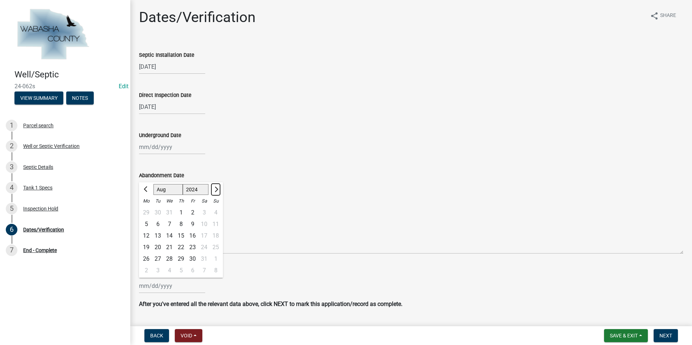
click at [218, 190] on span "Next month" at bounding box center [215, 189] width 5 height 5
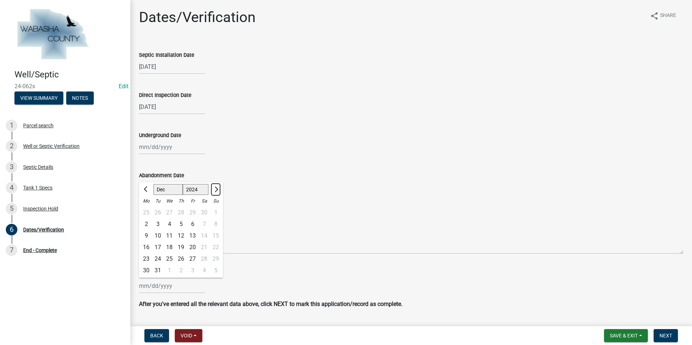
select select "1"
click at [144, 190] on span "Previous month" at bounding box center [146, 189] width 5 height 5
select select "2024"
select select "12"
click at [195, 237] on div "13" at bounding box center [193, 236] width 12 height 12
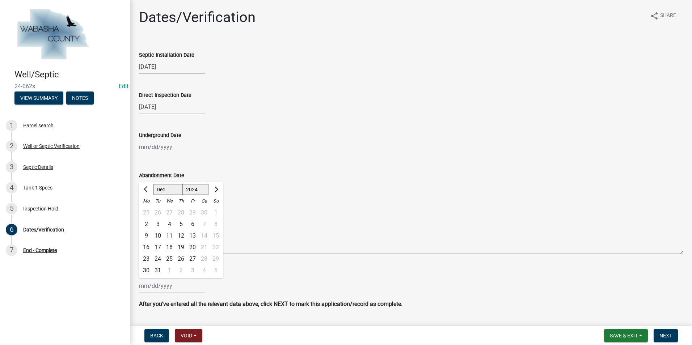
type input "[DATE]"
click at [640, 335] on button "Save & Exit" at bounding box center [626, 335] width 44 height 13
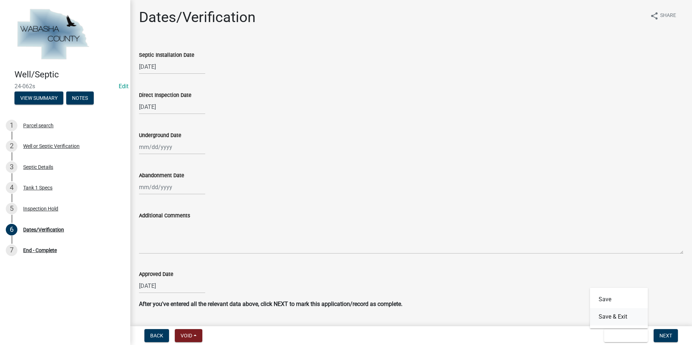
click at [605, 316] on button "Save & Exit" at bounding box center [619, 316] width 58 height 17
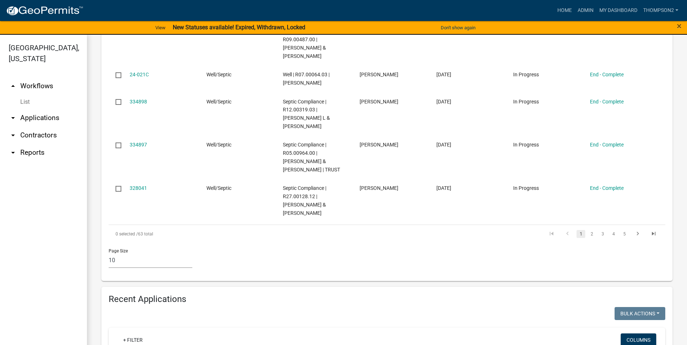
scroll to position [543, 0]
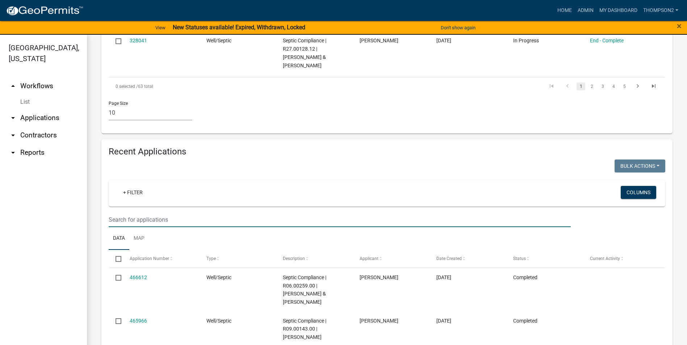
click at [114, 216] on input "text" at bounding box center [340, 220] width 462 height 15
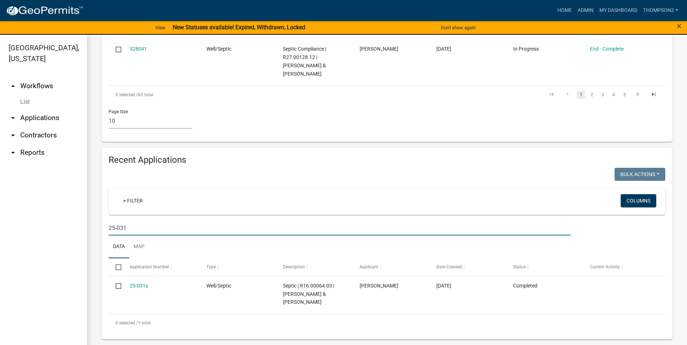
scroll to position [535, 0]
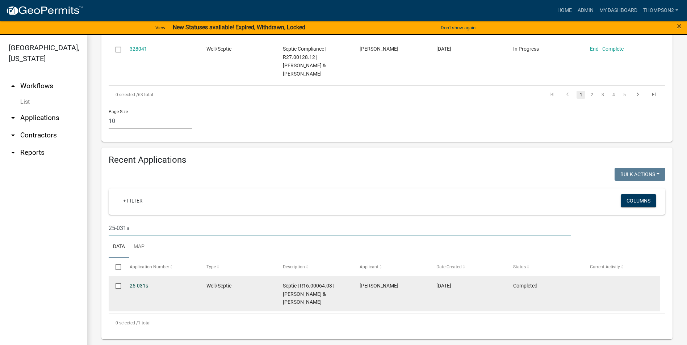
type input "25-031s"
click at [140, 286] on link "25-031s" at bounding box center [139, 286] width 18 height 6
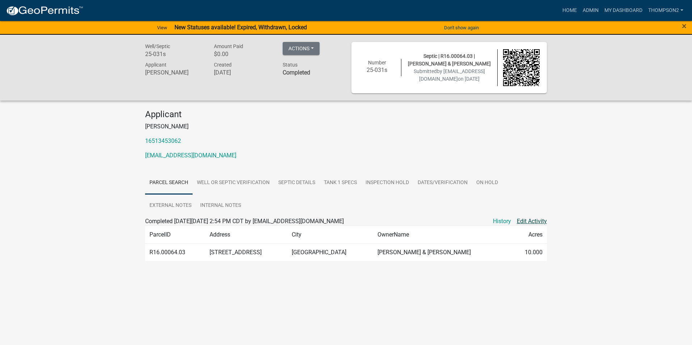
click at [530, 223] on link "Edit Activity" at bounding box center [532, 221] width 30 height 9
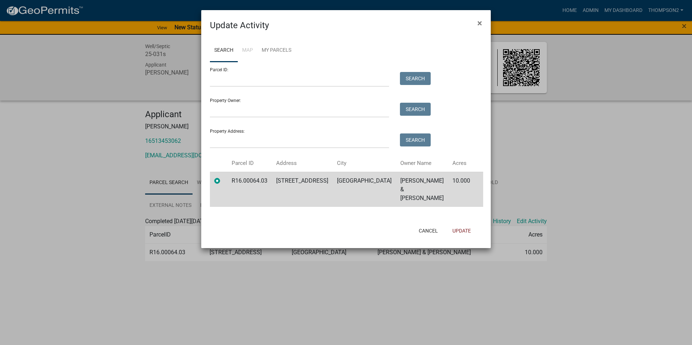
click at [562, 199] on ngb-modal-window "Update Activity × Search Map My Parcels Parcel ID: Search Property Owner: Searc…" at bounding box center [346, 172] width 692 height 345
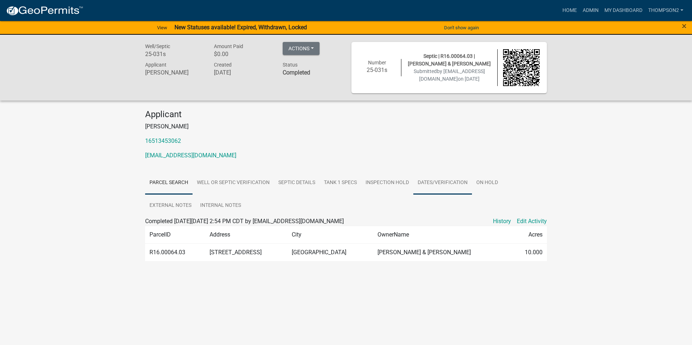
click at [425, 185] on link "Dates/Verification" at bounding box center [442, 183] width 59 height 23
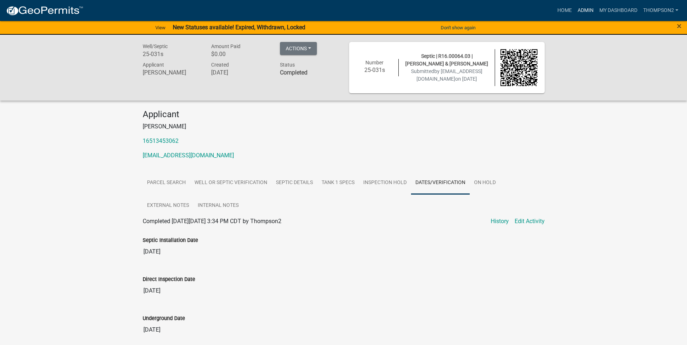
click at [580, 9] on link "Admin" at bounding box center [586, 11] width 22 height 14
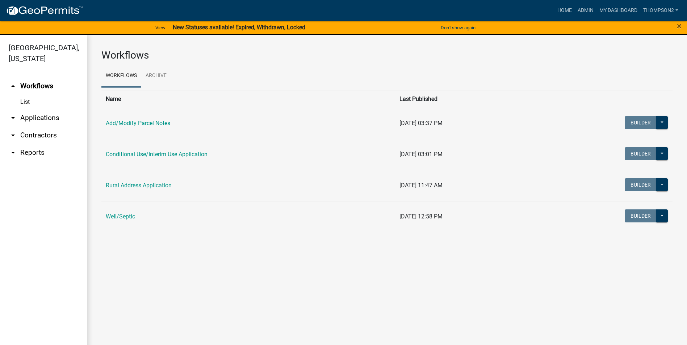
click at [109, 216] on link "Well/Septic" at bounding box center [120, 216] width 29 height 7
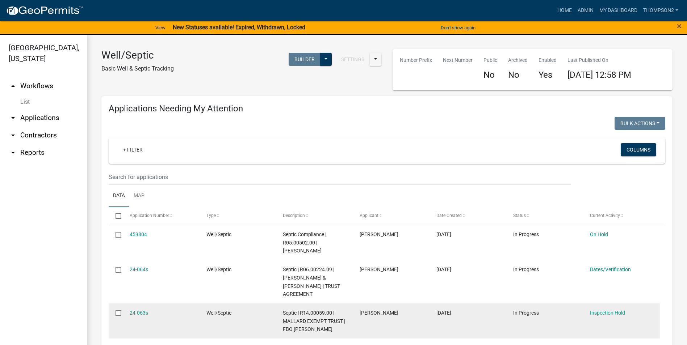
drag, startPoint x: 189, startPoint y: 308, endPoint x: 189, endPoint y: 313, distance: 4.7
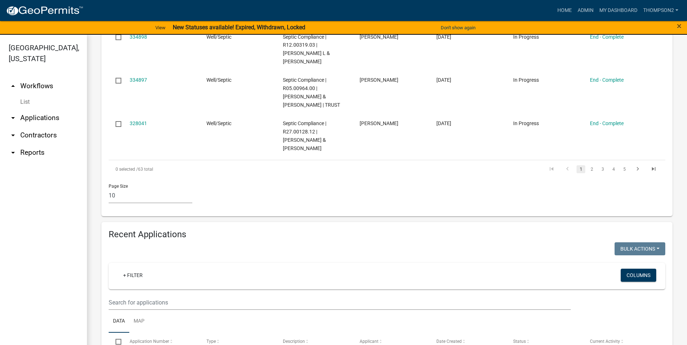
scroll to position [470, 0]
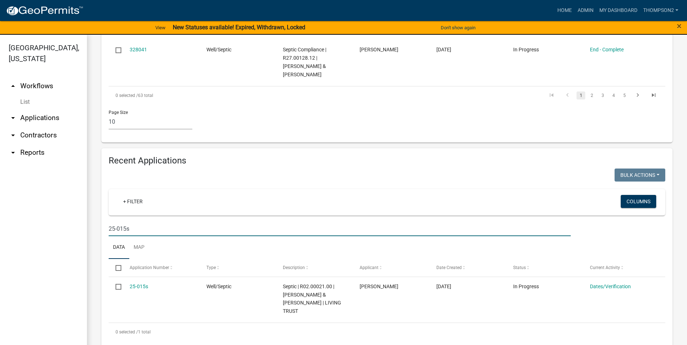
scroll to position [535, 0]
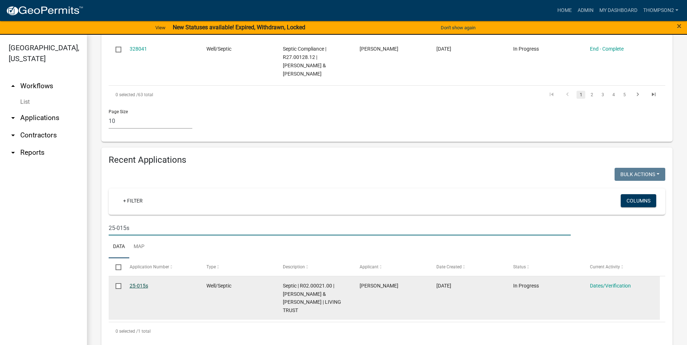
type input "25-015s"
click at [142, 287] on link "25-015s" at bounding box center [139, 286] width 18 height 6
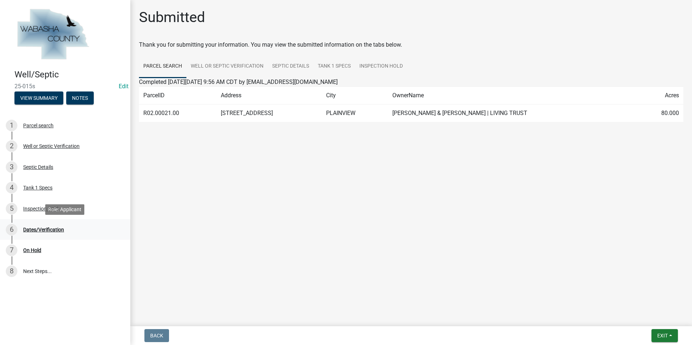
click at [51, 232] on div "Dates/Verification" at bounding box center [43, 229] width 41 height 5
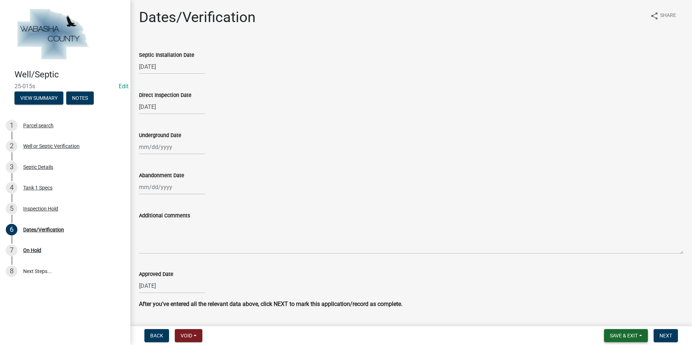
click at [638, 334] on span "Save & Exit" at bounding box center [624, 336] width 28 height 6
drag, startPoint x: 613, startPoint y: 321, endPoint x: 606, endPoint y: 320, distance: 6.7
click at [611, 321] on button "Save & Exit" at bounding box center [619, 316] width 58 height 17
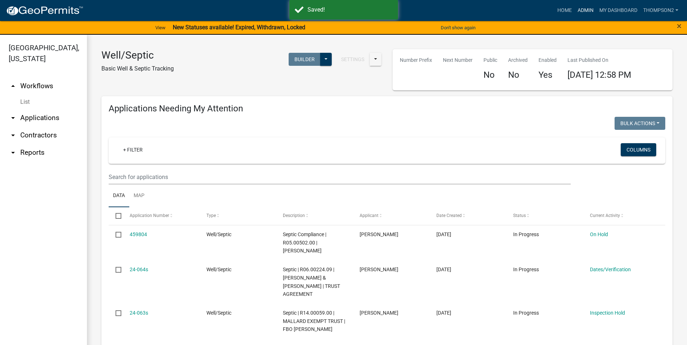
drag, startPoint x: 583, startPoint y: 10, endPoint x: 575, endPoint y: 18, distance: 11.0
click at [583, 10] on link "Admin" at bounding box center [586, 11] width 22 height 14
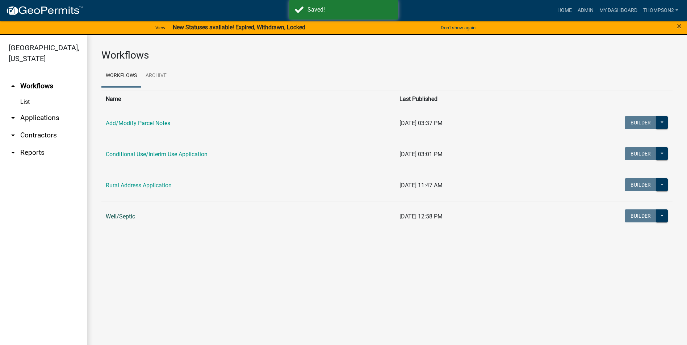
click at [130, 219] on link "Well/Septic" at bounding box center [120, 216] width 29 height 7
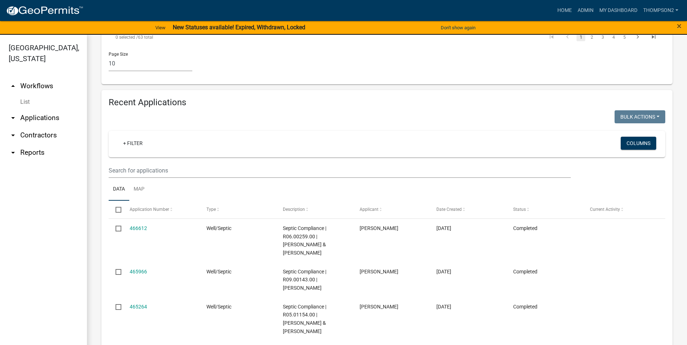
scroll to position [615, 0]
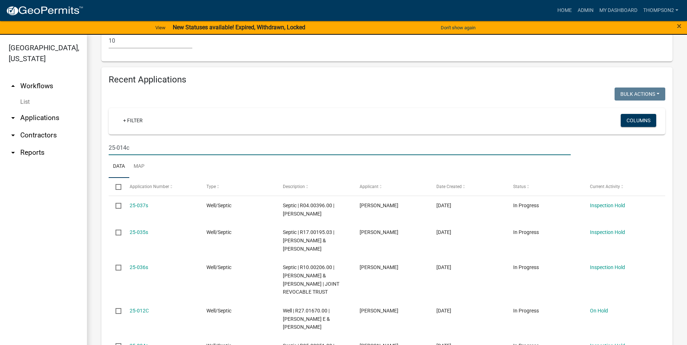
type input "25-014c"
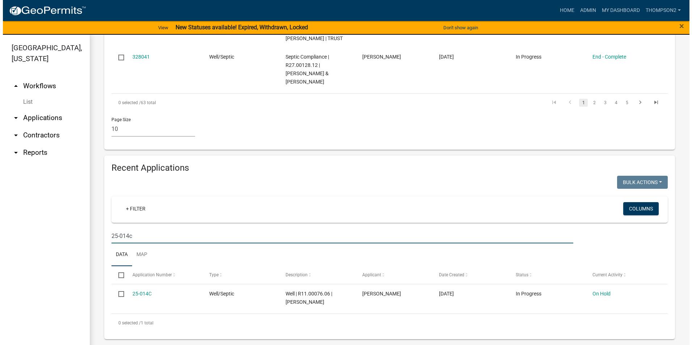
scroll to position [527, 0]
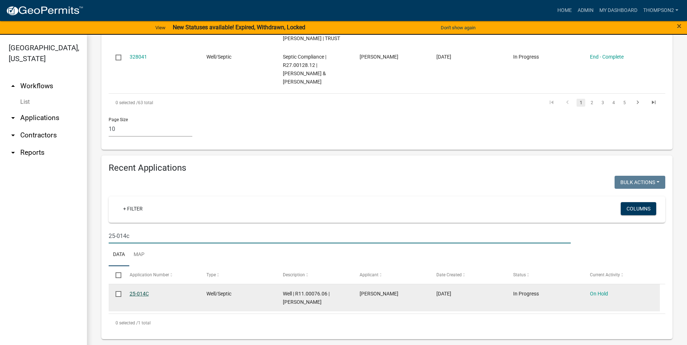
click at [138, 294] on link "25-014C" at bounding box center [139, 294] width 19 height 6
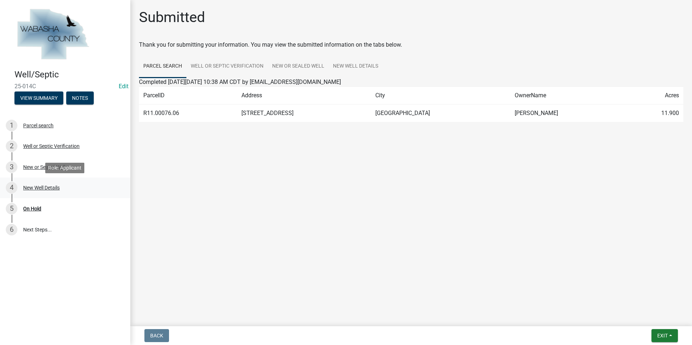
click at [45, 188] on div "New Well Details" at bounding box center [41, 187] width 37 height 5
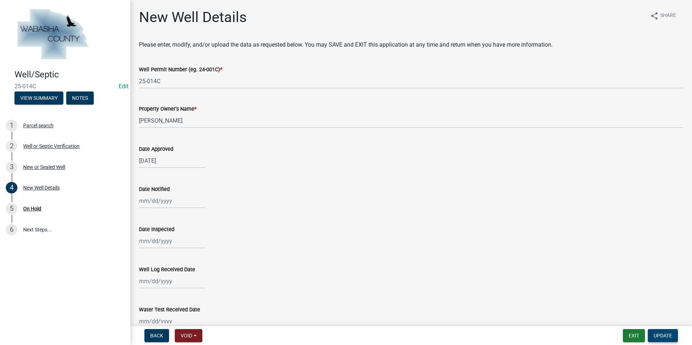
click at [660, 335] on span "Update" at bounding box center [663, 336] width 18 height 6
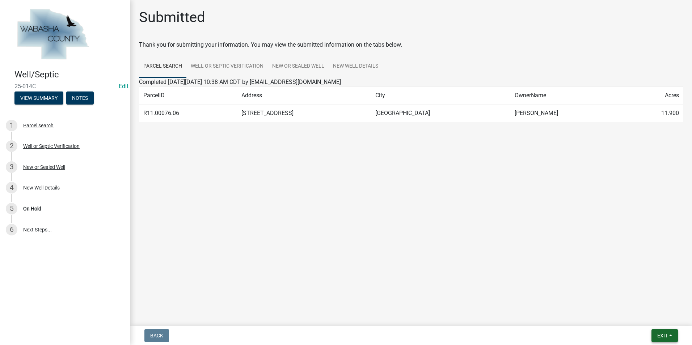
click at [660, 337] on span "Exit" at bounding box center [662, 336] width 10 height 6
click at [652, 316] on button "Save & Exit" at bounding box center [649, 316] width 58 height 17
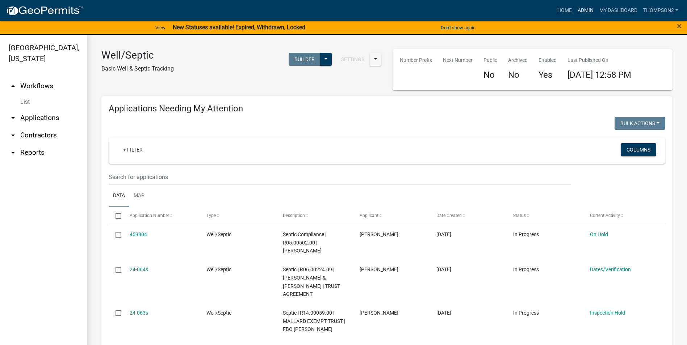
click at [588, 9] on link "Admin" at bounding box center [586, 11] width 22 height 14
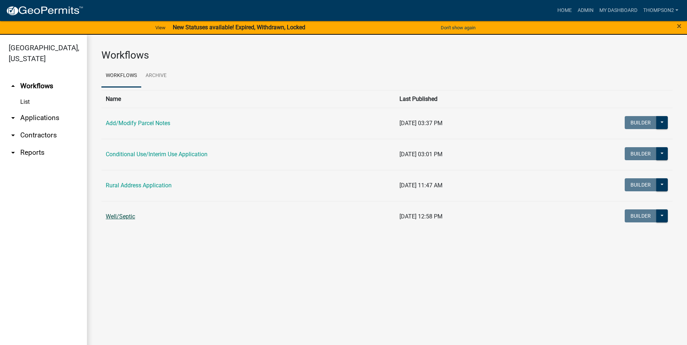
click at [127, 215] on link "Well/Septic" at bounding box center [120, 216] width 29 height 7
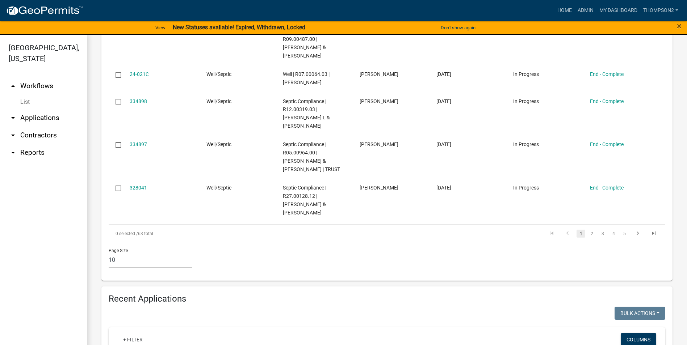
scroll to position [471, 0]
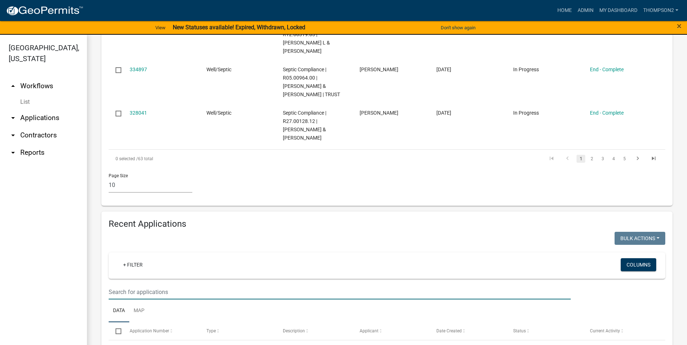
click at [161, 289] on input "text" at bounding box center [340, 292] width 462 height 15
click at [118, 295] on input "text" at bounding box center [340, 292] width 462 height 15
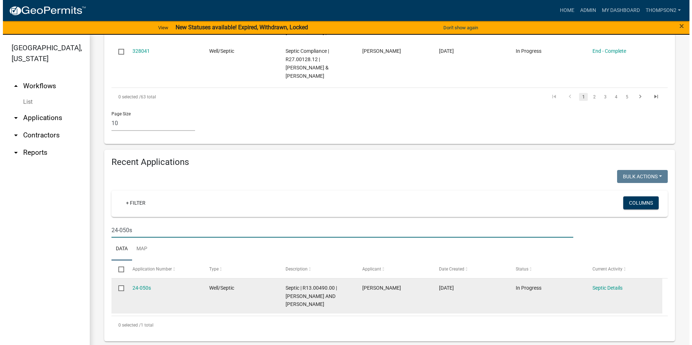
scroll to position [535, 0]
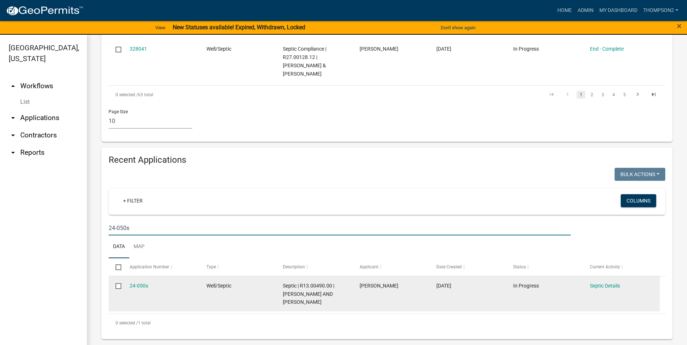
type input "24-050s"
click at [133, 289] on div "24-050s" at bounding box center [161, 286] width 63 height 8
click at [139, 286] on link "24-050s" at bounding box center [139, 286] width 18 height 6
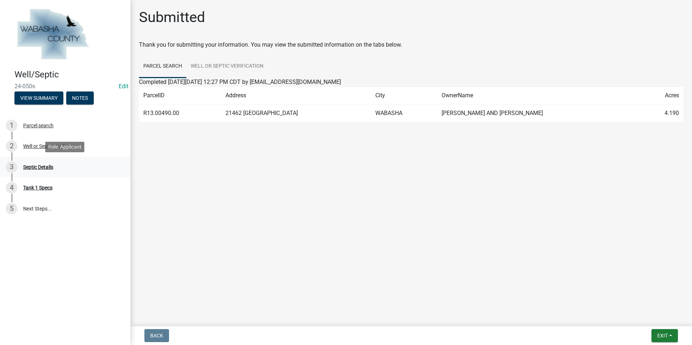
click at [52, 168] on div "Septic Details" at bounding box center [38, 167] width 30 height 5
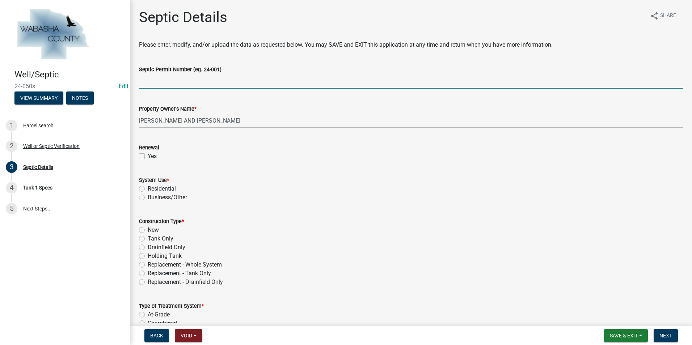
click at [160, 80] on input "Septic Permit Number (eg. 24-001)" at bounding box center [411, 81] width 544 height 15
type input "24-050s"
click at [122, 87] on link "Edit" at bounding box center [124, 86] width 10 height 7
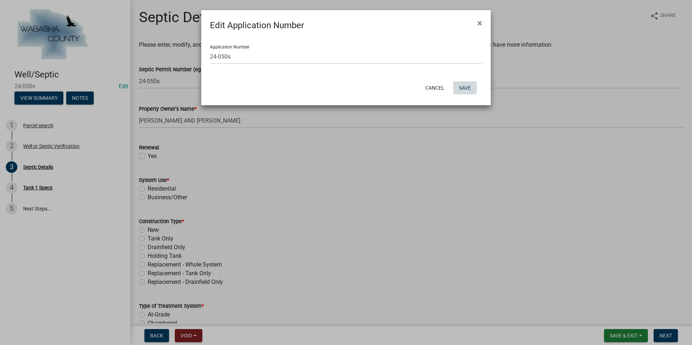
click at [464, 90] on button "Save" at bounding box center [465, 87] width 24 height 13
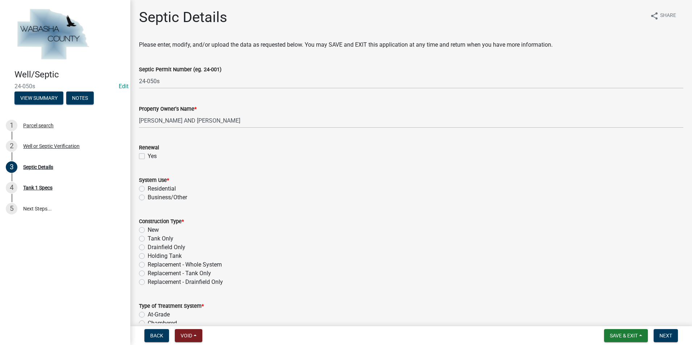
click at [148, 190] on label "Residential" at bounding box center [162, 189] width 28 height 9
click at [148, 189] on input "Residential" at bounding box center [150, 187] width 5 height 5
radio input "true"
click at [148, 230] on label "New" at bounding box center [153, 230] width 11 height 9
click at [148, 230] on input "New" at bounding box center [150, 228] width 5 height 5
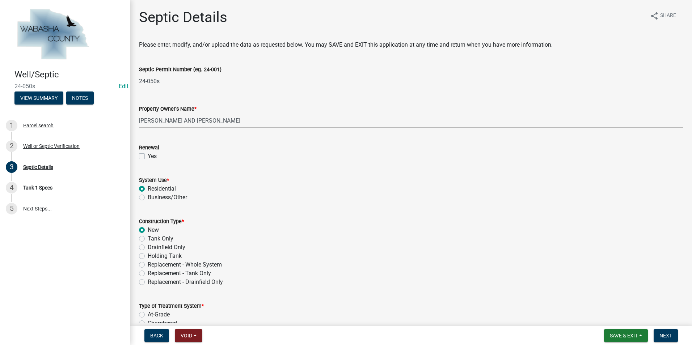
radio input "true"
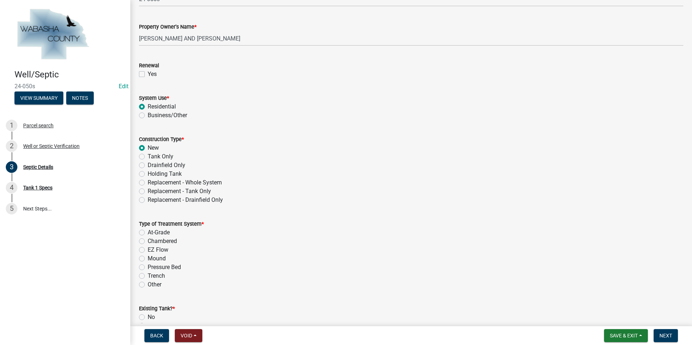
scroll to position [181, 0]
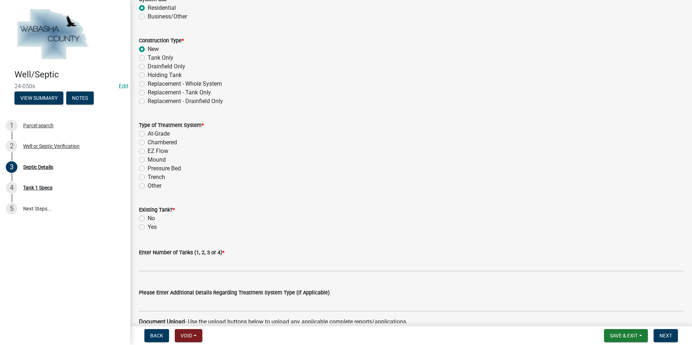
click at [148, 142] on label "Chambered" at bounding box center [162, 142] width 29 height 9
click at [148, 142] on input "Chambered" at bounding box center [150, 140] width 5 height 5
radio input "true"
click at [148, 216] on label "No" at bounding box center [151, 218] width 7 height 9
click at [148, 216] on input "No" at bounding box center [150, 216] width 5 height 5
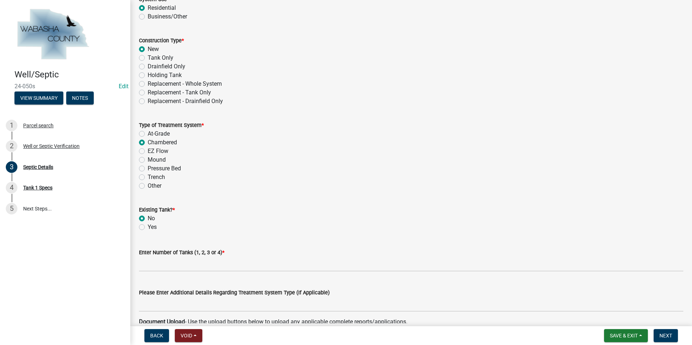
radio input "true"
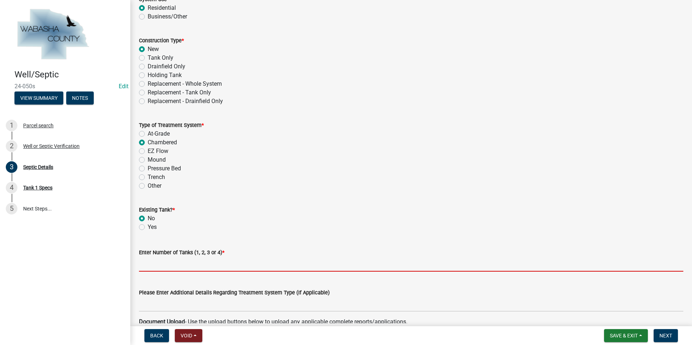
click at [166, 260] on input "text" at bounding box center [411, 264] width 544 height 15
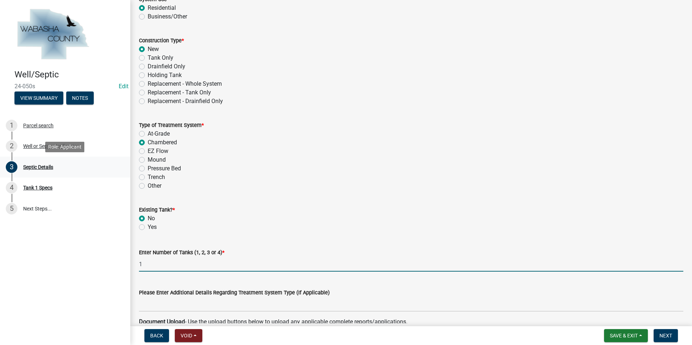
type input "1"
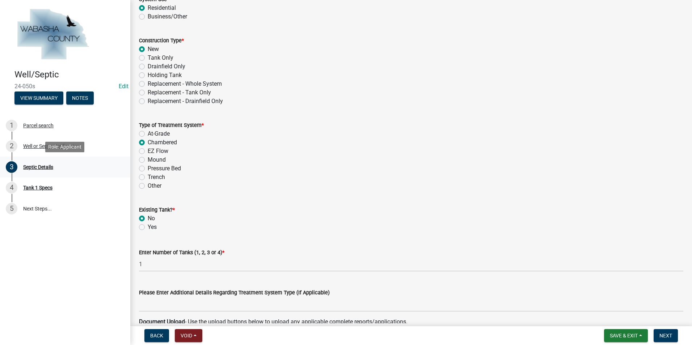
click at [38, 166] on div "Septic Details" at bounding box center [38, 167] width 30 height 5
click at [648, 329] on div "Save & Exit Save Save & Exit" at bounding box center [626, 335] width 44 height 13
click at [656, 332] on button "Next" at bounding box center [666, 335] width 24 height 13
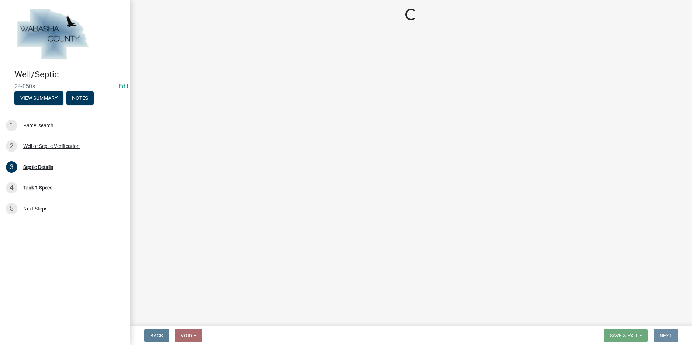
scroll to position [0, 0]
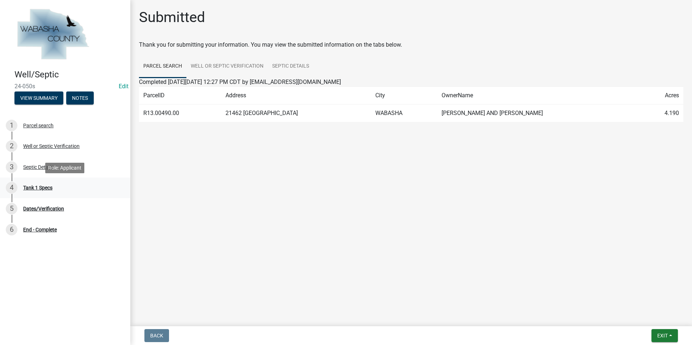
click at [46, 187] on div "Tank 1 Specs" at bounding box center [37, 187] width 29 height 5
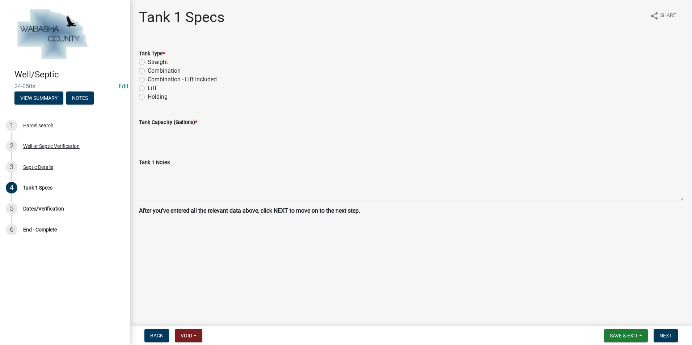
click at [148, 71] on label "Combination" at bounding box center [164, 71] width 33 height 9
click at [148, 71] on input "Combination" at bounding box center [150, 69] width 5 height 5
radio input "true"
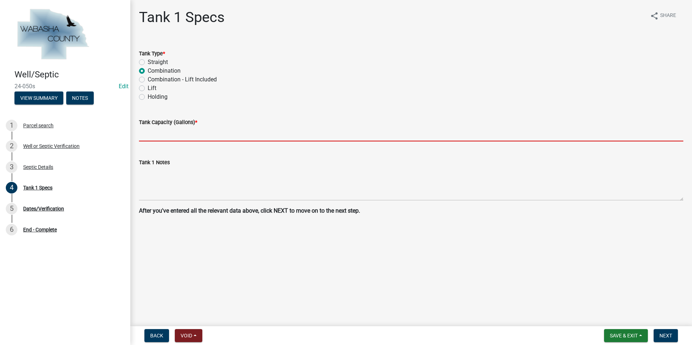
click at [143, 138] on input "text" at bounding box center [411, 134] width 544 height 15
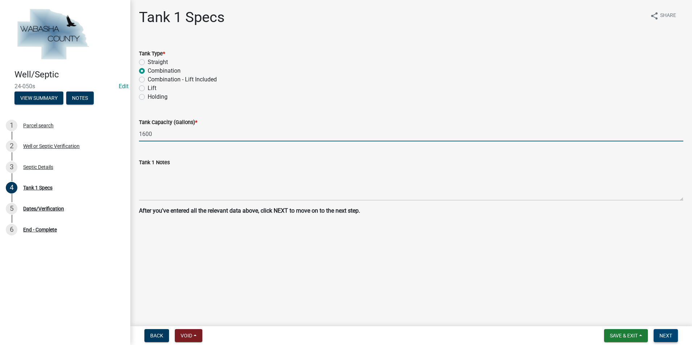
type input "1600"
click at [668, 336] on span "Next" at bounding box center [666, 336] width 13 height 6
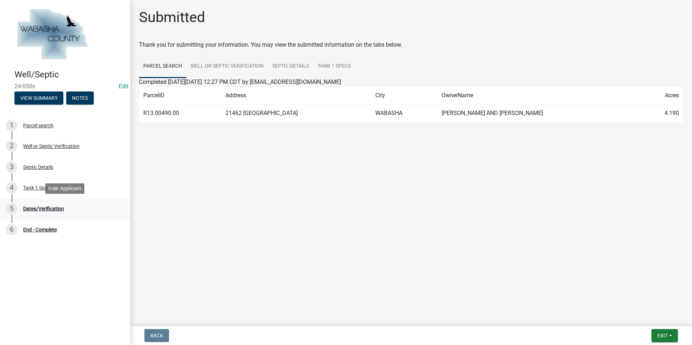
click at [50, 207] on div "Dates/Verification" at bounding box center [43, 208] width 41 height 5
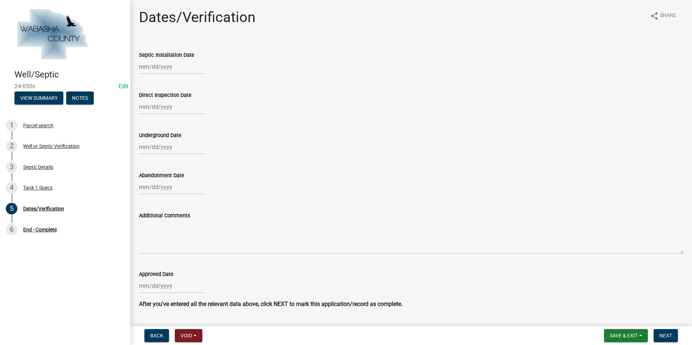
click at [156, 286] on div at bounding box center [172, 286] width 66 height 15
select select "8"
click at [196, 184] on select "2023 2024 2025" at bounding box center [196, 189] width 26 height 11
select select "2024"
click at [183, 184] on select "2023 2024 2025" at bounding box center [196, 189] width 26 height 11
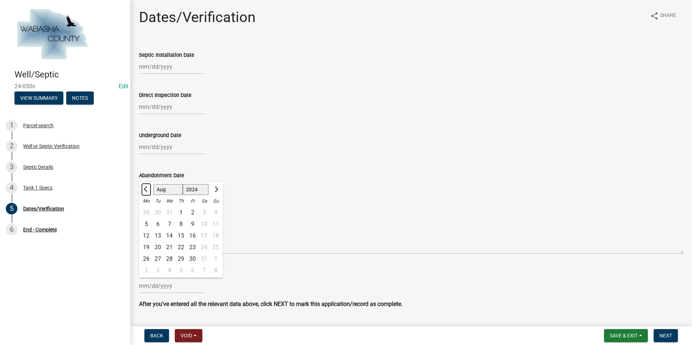
click at [145, 189] on span "Previous month" at bounding box center [146, 189] width 5 height 5
click at [219, 189] on button "Next month" at bounding box center [215, 190] width 9 height 12
select select "10"
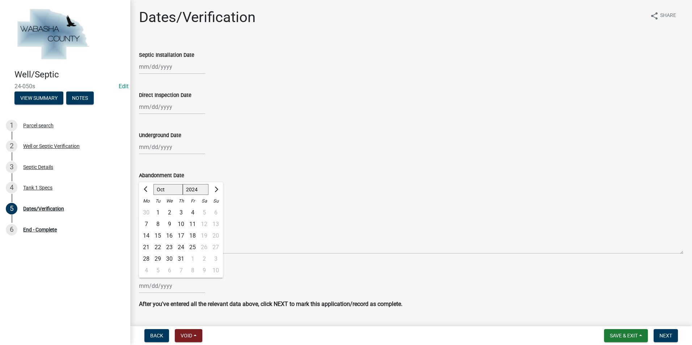
click at [145, 224] on div "7" at bounding box center [146, 225] width 12 height 12
type input "[DATE]"
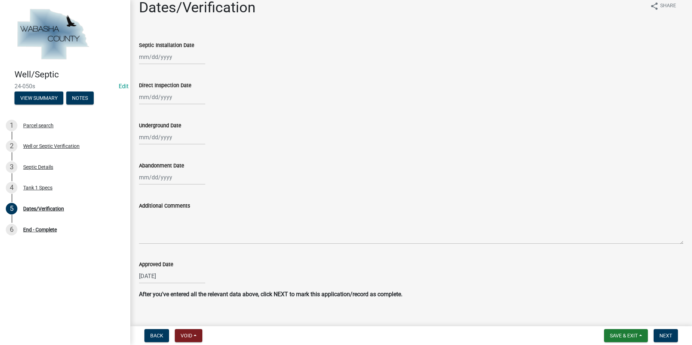
scroll to position [19, 0]
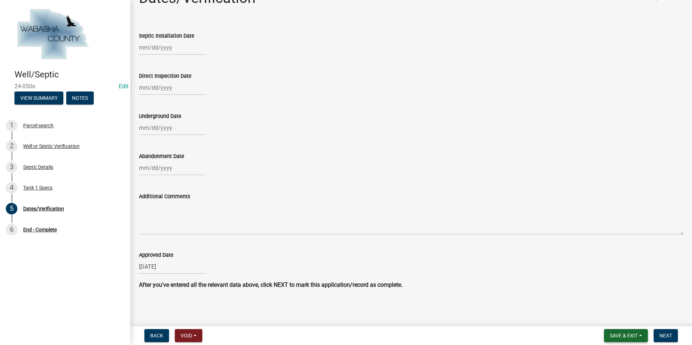
click at [638, 337] on button "Save & Exit" at bounding box center [626, 335] width 44 height 13
click at [612, 320] on button "Save & Exit" at bounding box center [619, 316] width 58 height 17
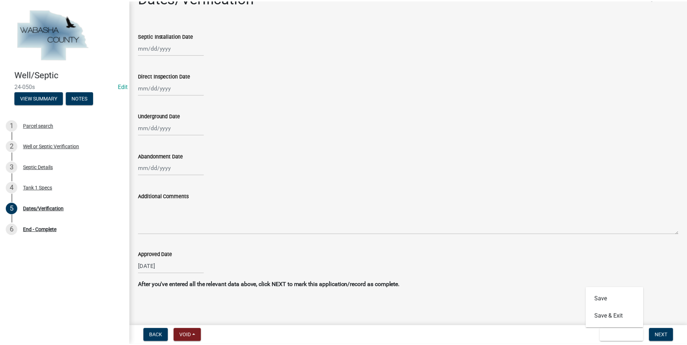
scroll to position [0, 0]
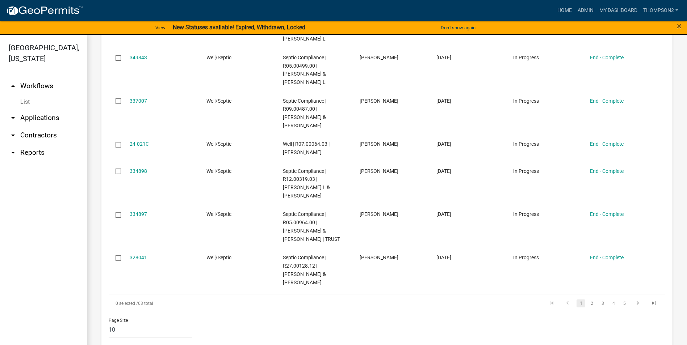
scroll to position [471, 0]
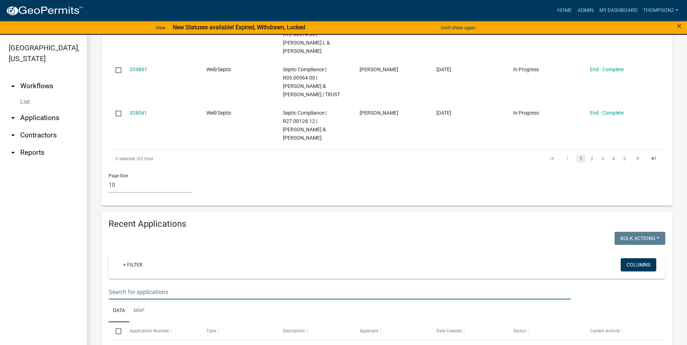
click at [141, 287] on input "text" at bounding box center [340, 292] width 462 height 15
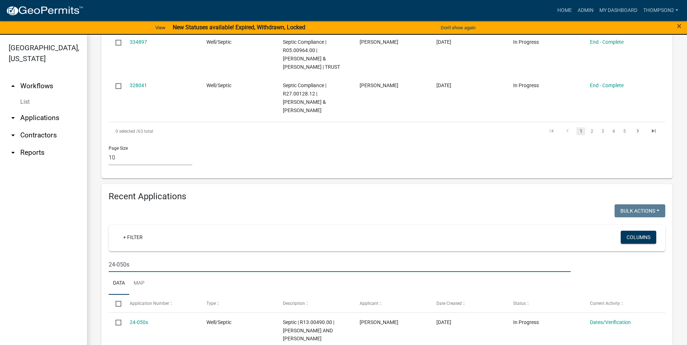
scroll to position [535, 0]
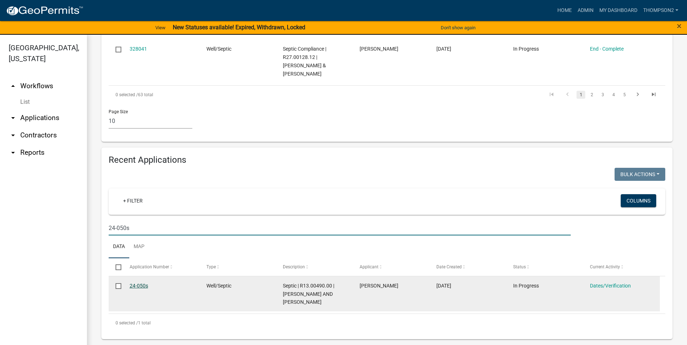
type input "24-050s"
drag, startPoint x: 144, startPoint y: 287, endPoint x: 151, endPoint y: 288, distance: 6.2
click at [144, 287] on link "24-050s" at bounding box center [139, 286] width 18 height 6
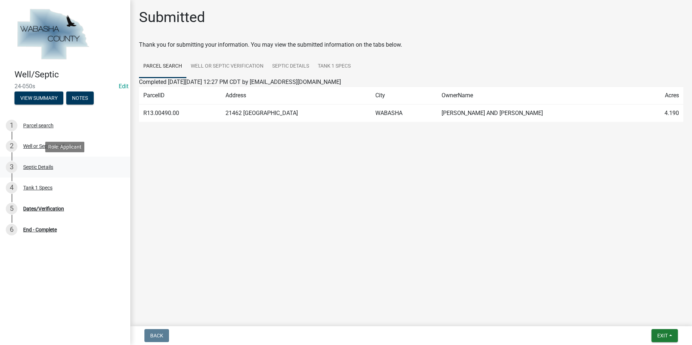
click at [51, 170] on div "Septic Details" at bounding box center [38, 167] width 30 height 5
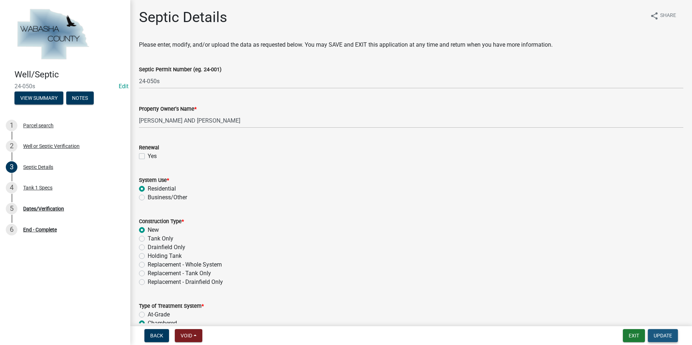
click at [658, 336] on span "Update" at bounding box center [663, 336] width 18 height 6
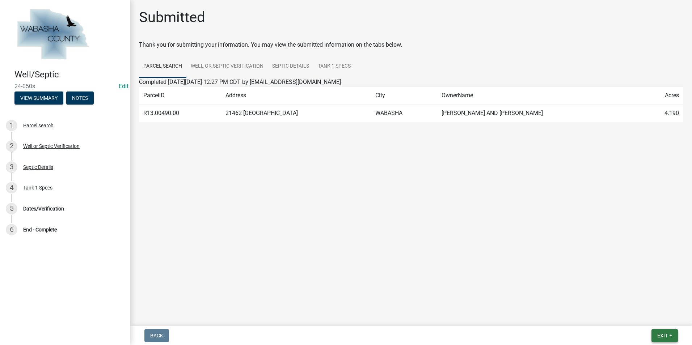
click at [675, 336] on button "Exit" at bounding box center [665, 335] width 26 height 13
click at [649, 316] on button "Save & Exit" at bounding box center [649, 316] width 58 height 17
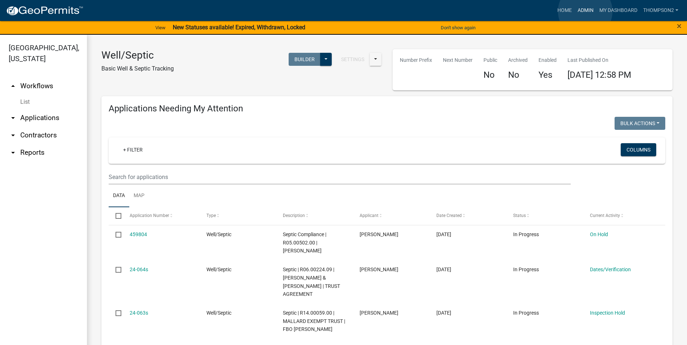
click at [585, 11] on link "Admin" at bounding box center [586, 11] width 22 height 14
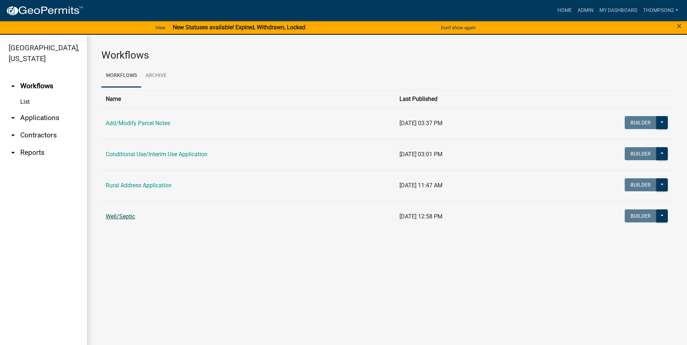
click at [118, 219] on link "Well/Septic" at bounding box center [120, 216] width 29 height 7
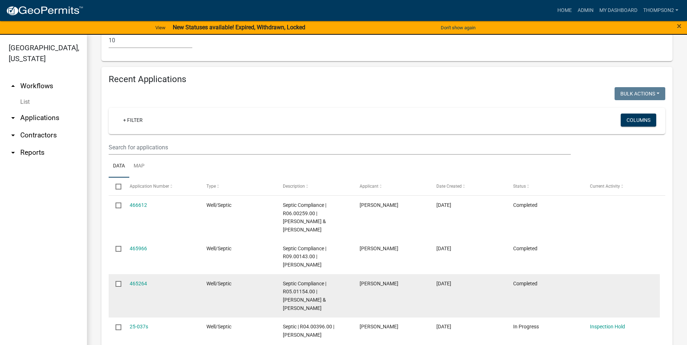
scroll to position [615, 0]
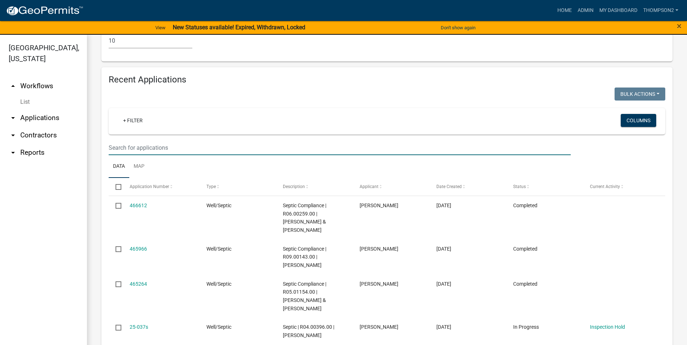
click at [133, 144] on input "text" at bounding box center [340, 147] width 462 height 15
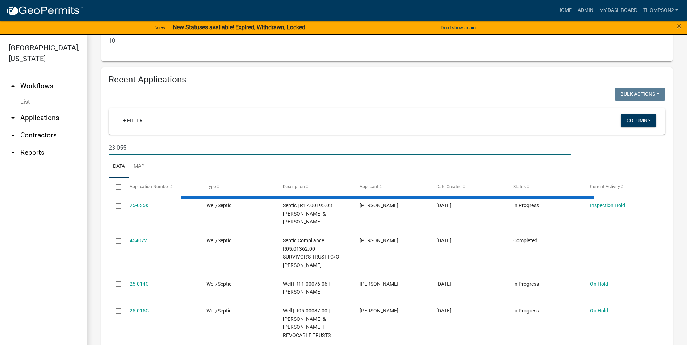
scroll to position [535, 0]
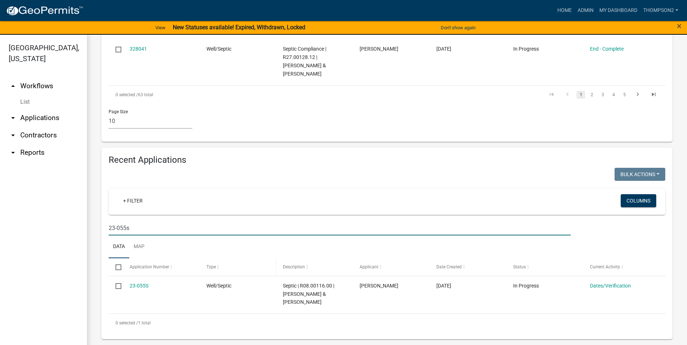
type input "23-055s"
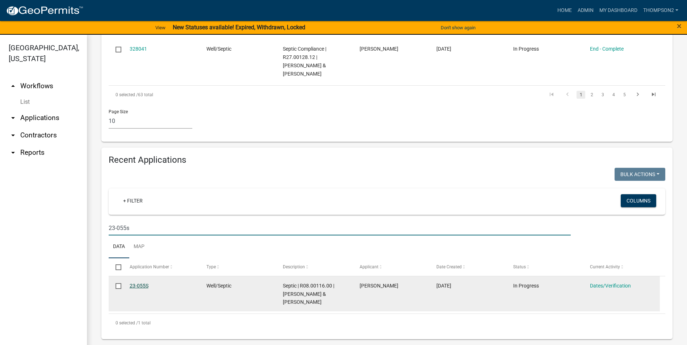
drag, startPoint x: 127, startPoint y: 286, endPoint x: 131, endPoint y: 286, distance: 4.4
click at [127, 286] on datatable-body-cell "23-055S" at bounding box center [160, 294] width 77 height 35
click at [135, 286] on link "23-055S" at bounding box center [139, 286] width 19 height 6
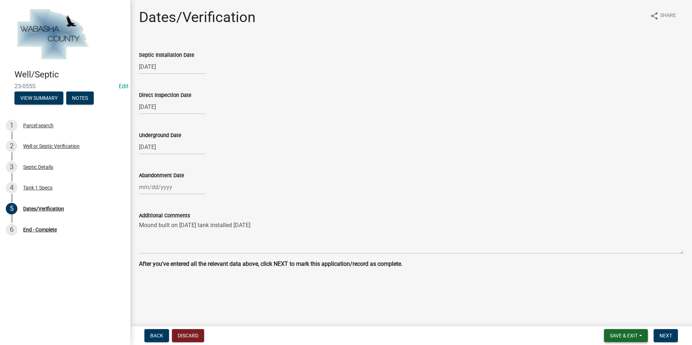
click at [641, 340] on button "Save & Exit" at bounding box center [626, 335] width 44 height 13
click at [619, 319] on button "Save & Exit" at bounding box center [619, 316] width 58 height 17
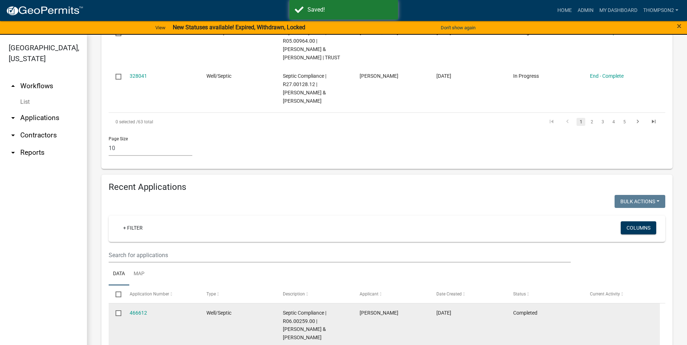
scroll to position [579, 0]
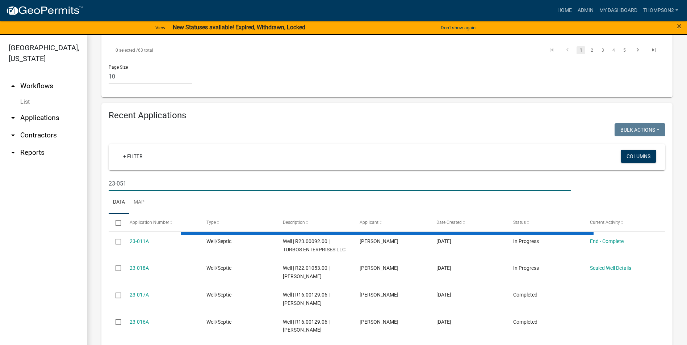
scroll to position [527, 0]
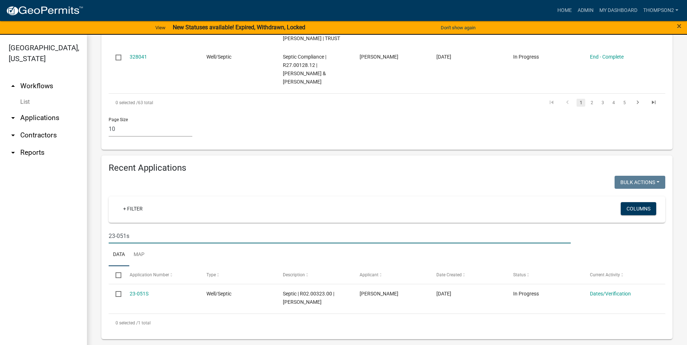
type input "23-051s"
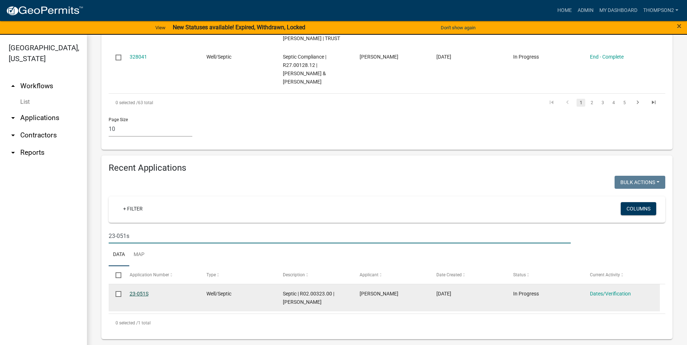
click at [145, 296] on link "23-051S" at bounding box center [139, 294] width 19 height 6
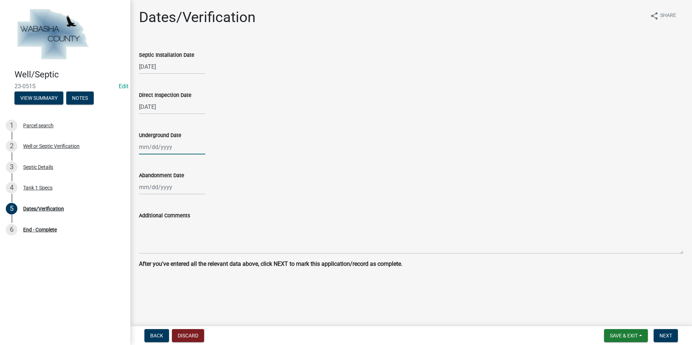
select select "8"
select select "2025"
click at [147, 146] on div "Jan Feb Mar Apr May Jun [DATE] Aug Sep Oct Nov [DATE] 2025 2026 Mo Tu We Th Fr …" at bounding box center [172, 147] width 66 height 15
click at [202, 164] on select "2024 2025 2026" at bounding box center [196, 162] width 26 height 11
click at [249, 186] on div at bounding box center [411, 187] width 544 height 15
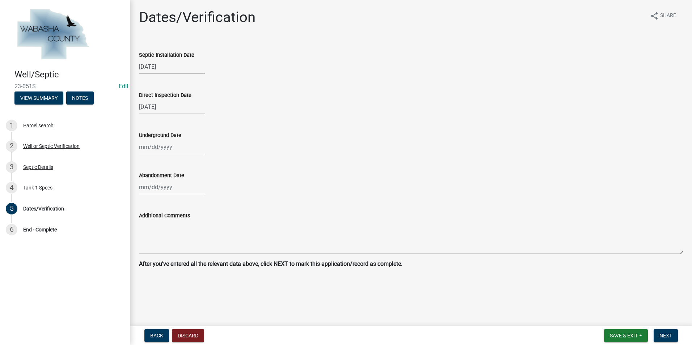
click at [163, 151] on div at bounding box center [172, 147] width 66 height 15
select select "8"
select select "2025"
click at [169, 220] on div "20" at bounding box center [170, 221] width 12 height 12
type input "[DATE]"
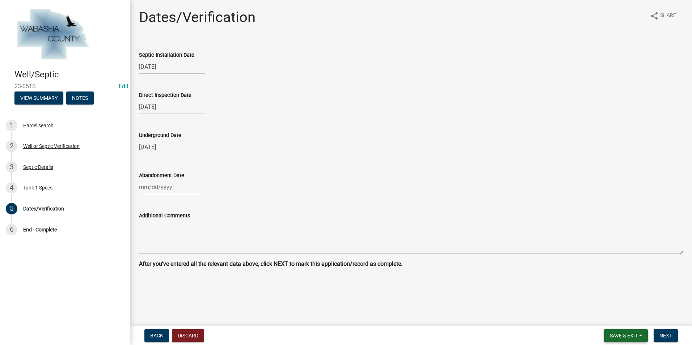
click at [641, 334] on button "Save & Exit" at bounding box center [626, 335] width 44 height 13
click at [622, 320] on button "Save & Exit" at bounding box center [619, 316] width 58 height 17
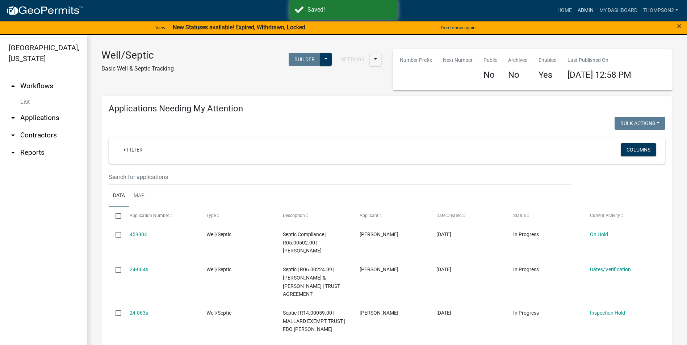
drag, startPoint x: 587, startPoint y: 9, endPoint x: 575, endPoint y: 13, distance: 12.4
click at [587, 9] on link "Admin" at bounding box center [586, 11] width 22 height 14
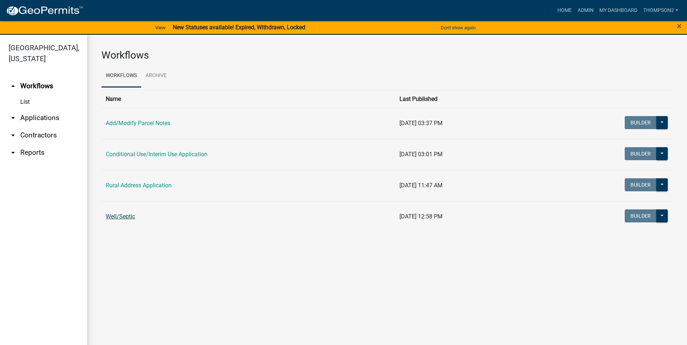
click at [129, 218] on link "Well/Septic" at bounding box center [120, 216] width 29 height 7
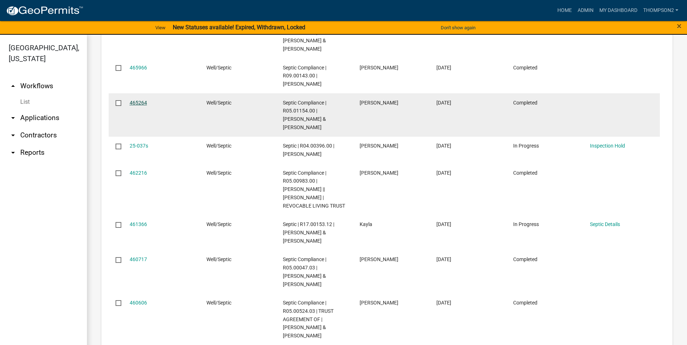
scroll to position [615, 0]
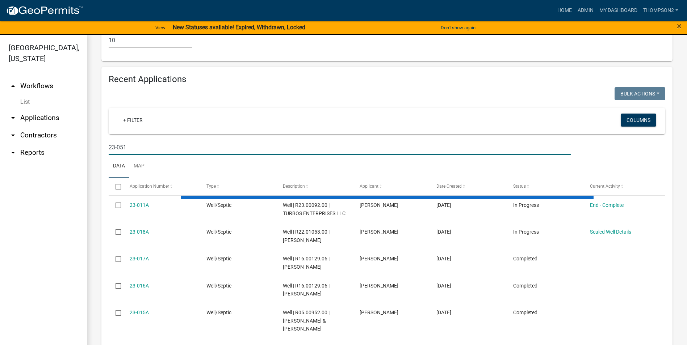
scroll to position [527, 0]
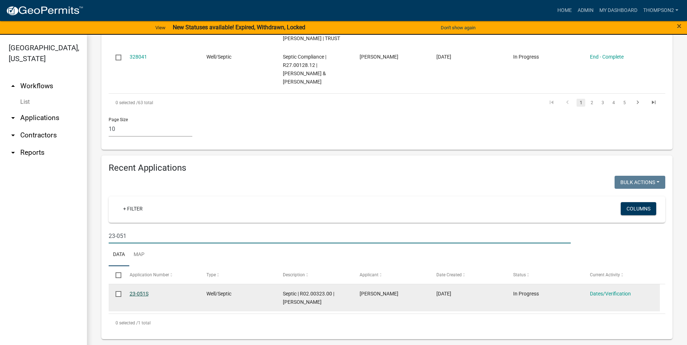
type input "23-051"
click at [138, 295] on link "23-051S" at bounding box center [139, 294] width 19 height 6
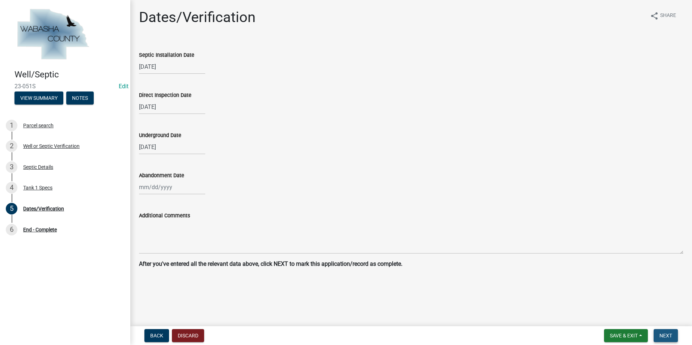
click at [669, 338] on span "Next" at bounding box center [666, 336] width 13 height 6
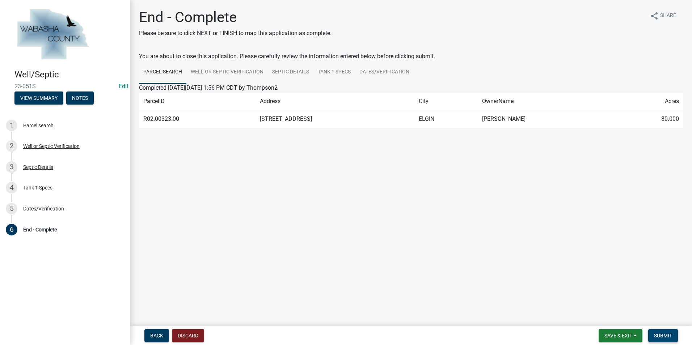
click at [669, 338] on span "Submit" at bounding box center [663, 336] width 18 height 6
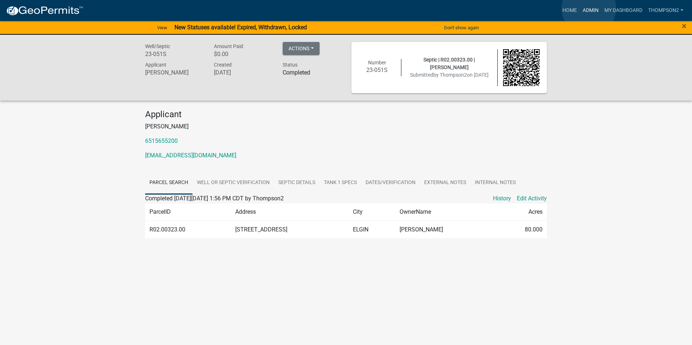
click at [589, 8] on link "Admin" at bounding box center [591, 11] width 22 height 14
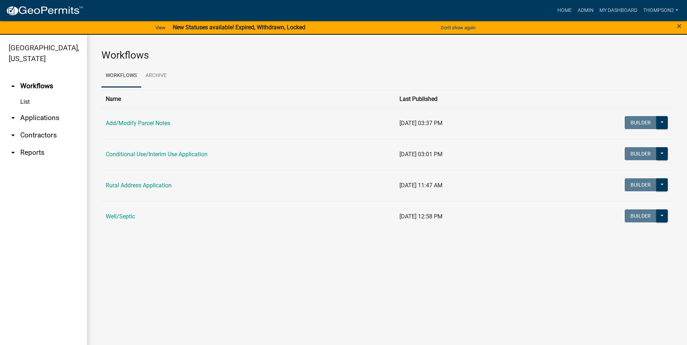
click at [131, 214] on link "Well/Septic" at bounding box center [120, 216] width 29 height 7
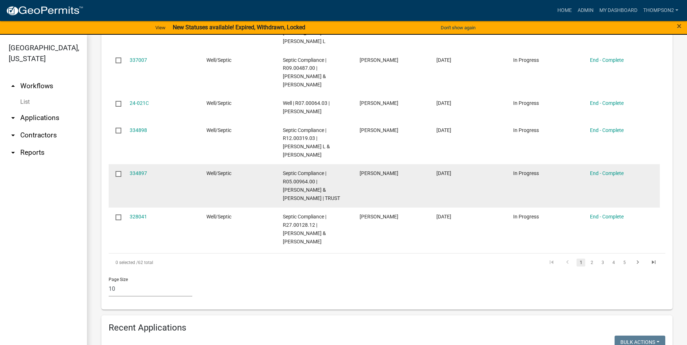
scroll to position [434, 0]
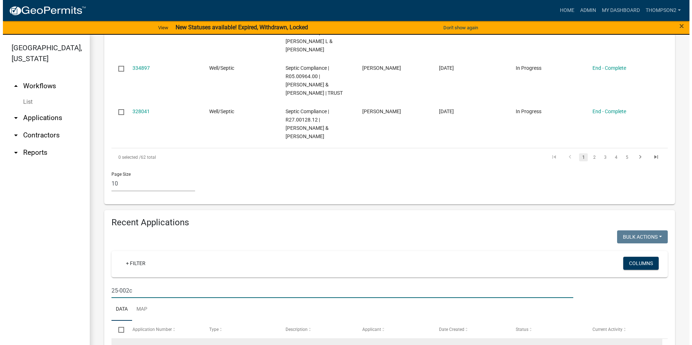
scroll to position [507, 0]
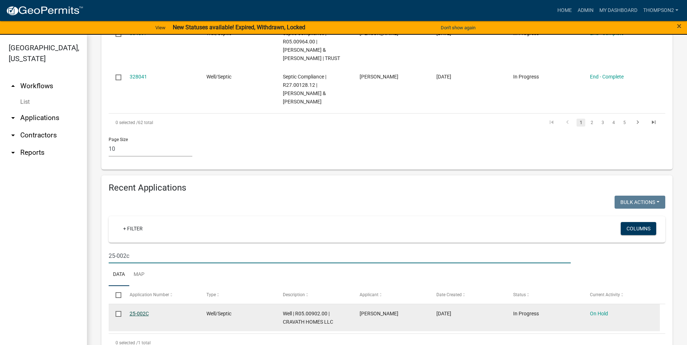
type input "25-002c"
click at [147, 314] on link "25-002C" at bounding box center [139, 314] width 19 height 6
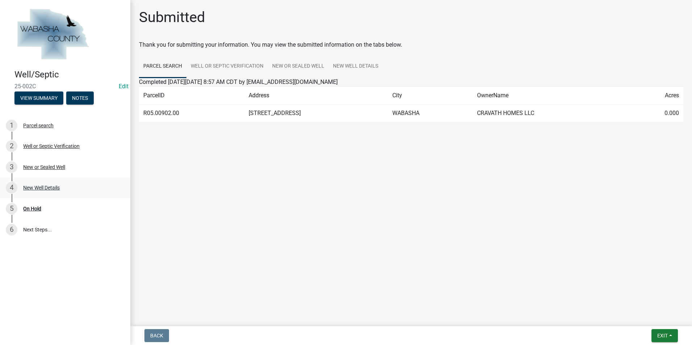
click at [53, 189] on div "New Well Details" at bounding box center [41, 187] width 37 height 5
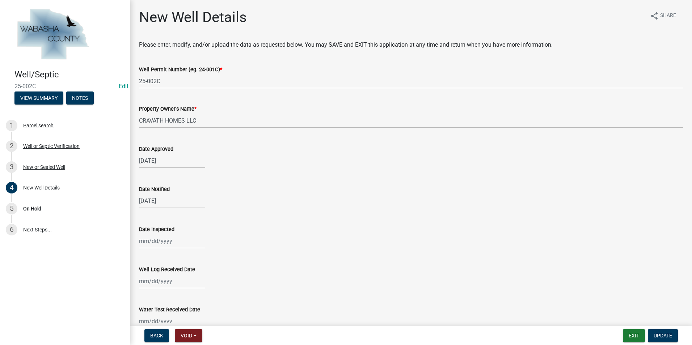
click at [172, 241] on div at bounding box center [172, 241] width 66 height 15
select select "8"
select select "2025"
click at [199, 147] on select "2023 2024 2025" at bounding box center [196, 144] width 26 height 11
click at [162, 146] on select "Jan Feb Mar Apr May Jun [DATE] Aug Sep" at bounding box center [167, 144] width 29 height 11
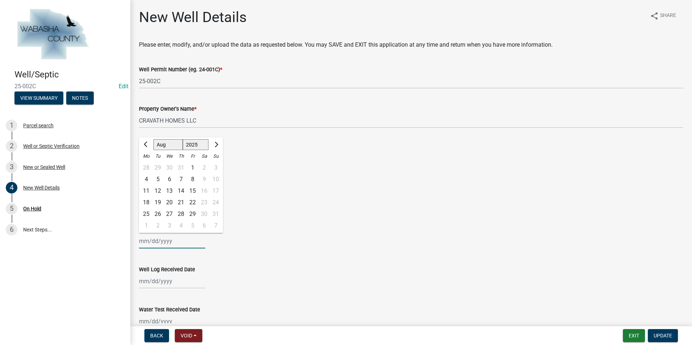
select select "4"
click at [153, 139] on select "Jan Feb Mar Apr May Jun [DATE] Aug Sep" at bounding box center [167, 144] width 29 height 11
click at [190, 167] on div "4" at bounding box center [193, 168] width 12 height 12
type input "[DATE]"
click at [156, 243] on div "[DATE]" at bounding box center [172, 241] width 66 height 15
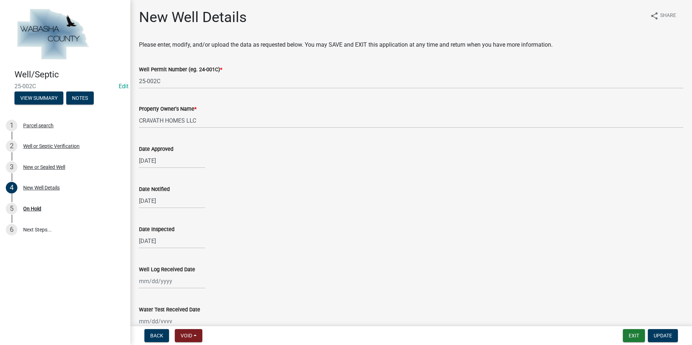
select select "4"
select select "2025"
click at [192, 203] on div "25" at bounding box center [193, 203] width 12 height 12
type input "[DATE]"
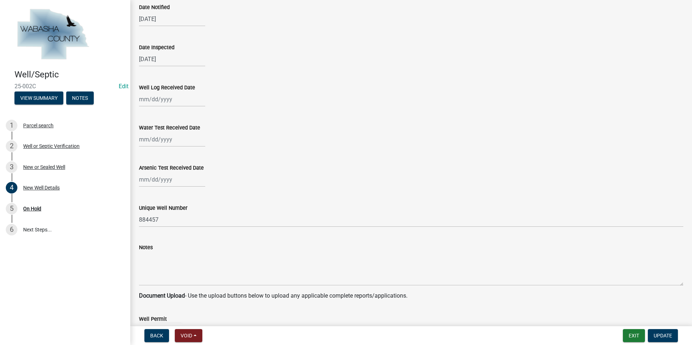
scroll to position [217, 0]
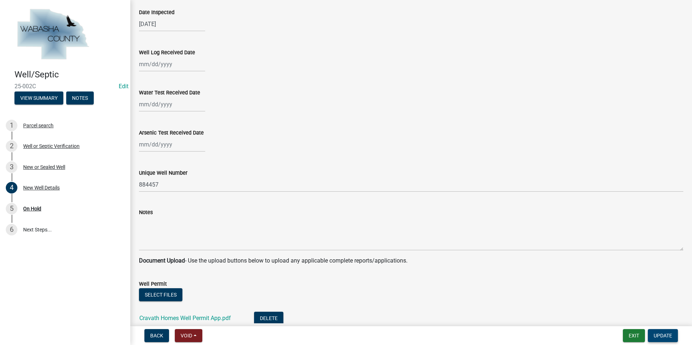
click at [657, 334] on span "Update" at bounding box center [663, 336] width 18 height 6
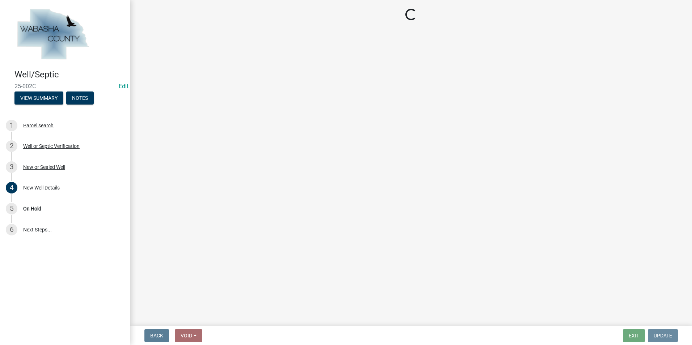
scroll to position [0, 0]
